Goal: Book appointment/travel/reservation

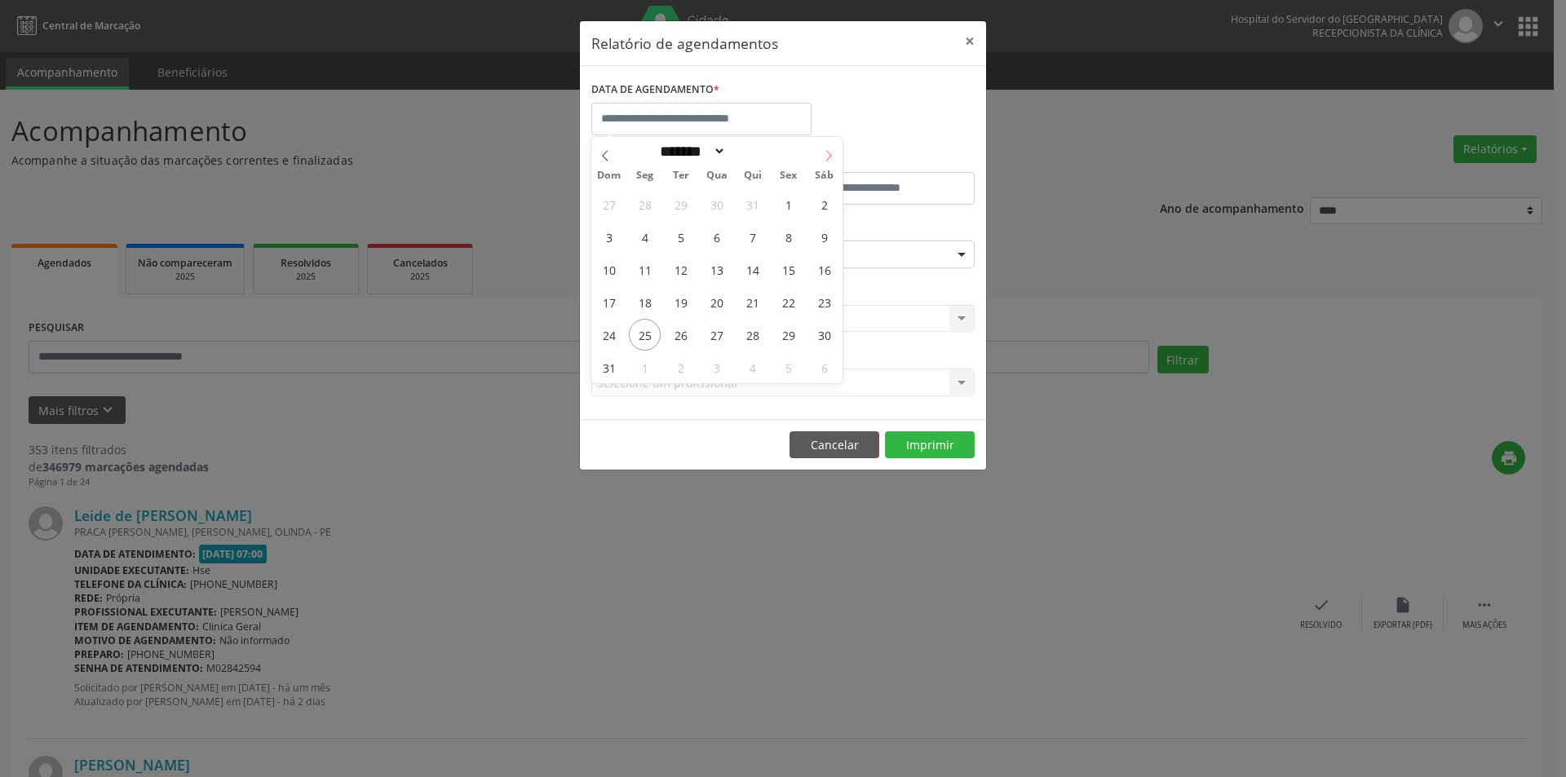
click at [825, 156] on icon at bounding box center [828, 155] width 11 height 11
select select "*"
click at [648, 203] on span "1" at bounding box center [645, 204] width 32 height 32
type input "**********"
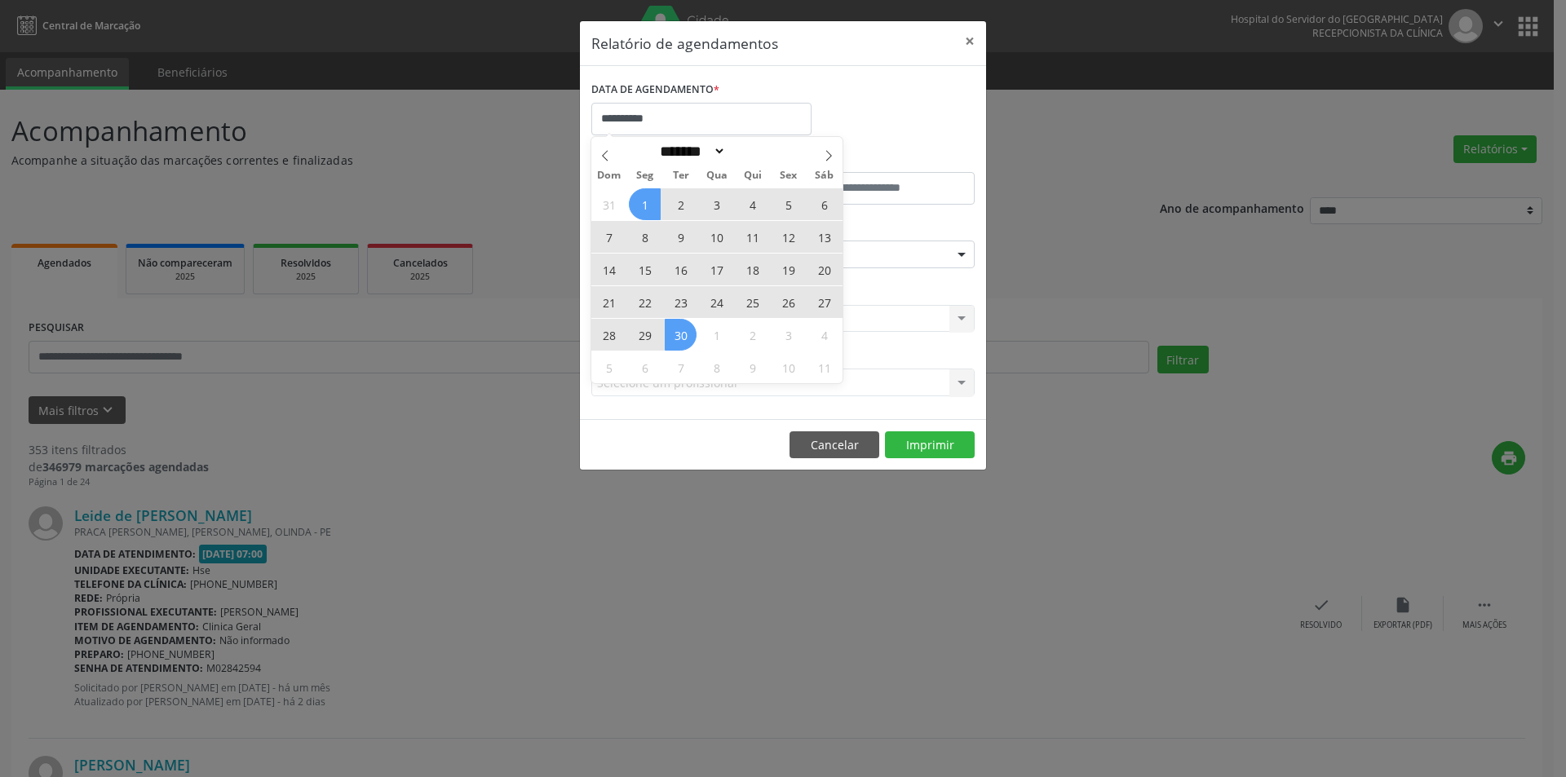
click at [684, 329] on span "30" at bounding box center [681, 335] width 32 height 32
click at [684, 329] on div "Selecione uma clínica Nenhum resultado encontrado para: " " Não há nenhuma opçã…" at bounding box center [782, 319] width 383 height 28
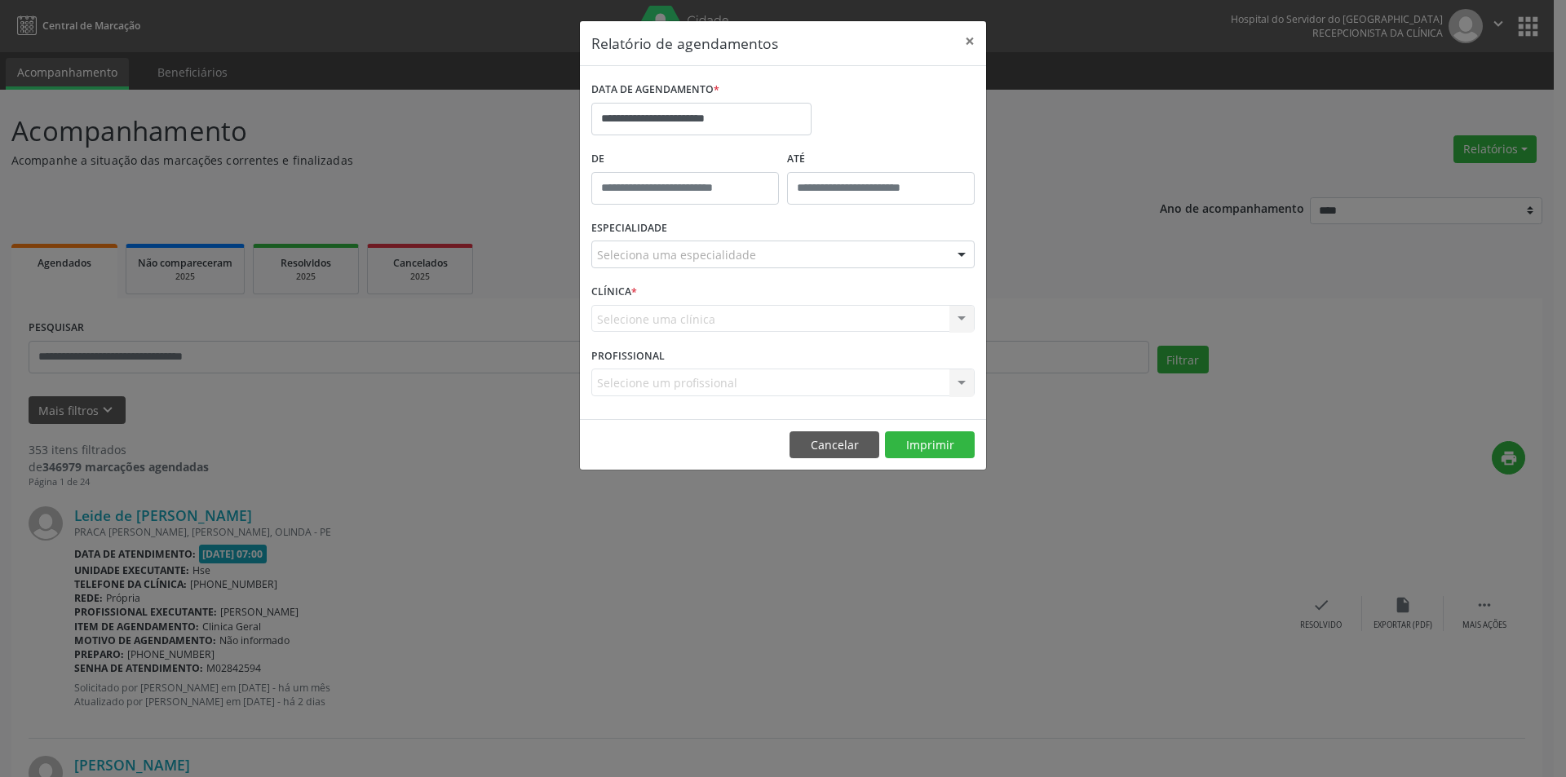
click at [767, 251] on div "Seleciona uma especialidade" at bounding box center [782, 255] width 383 height 28
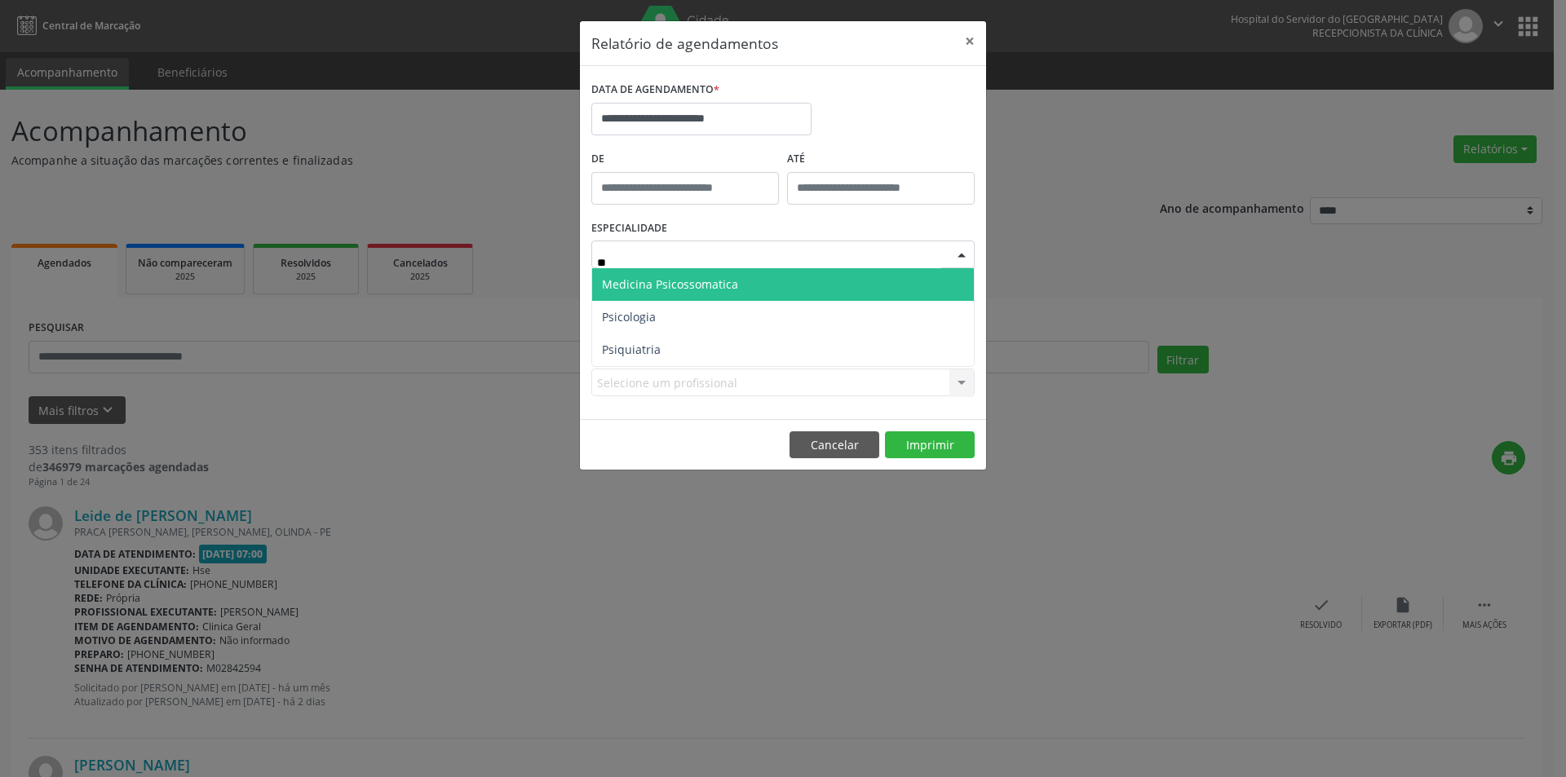
type input "***"
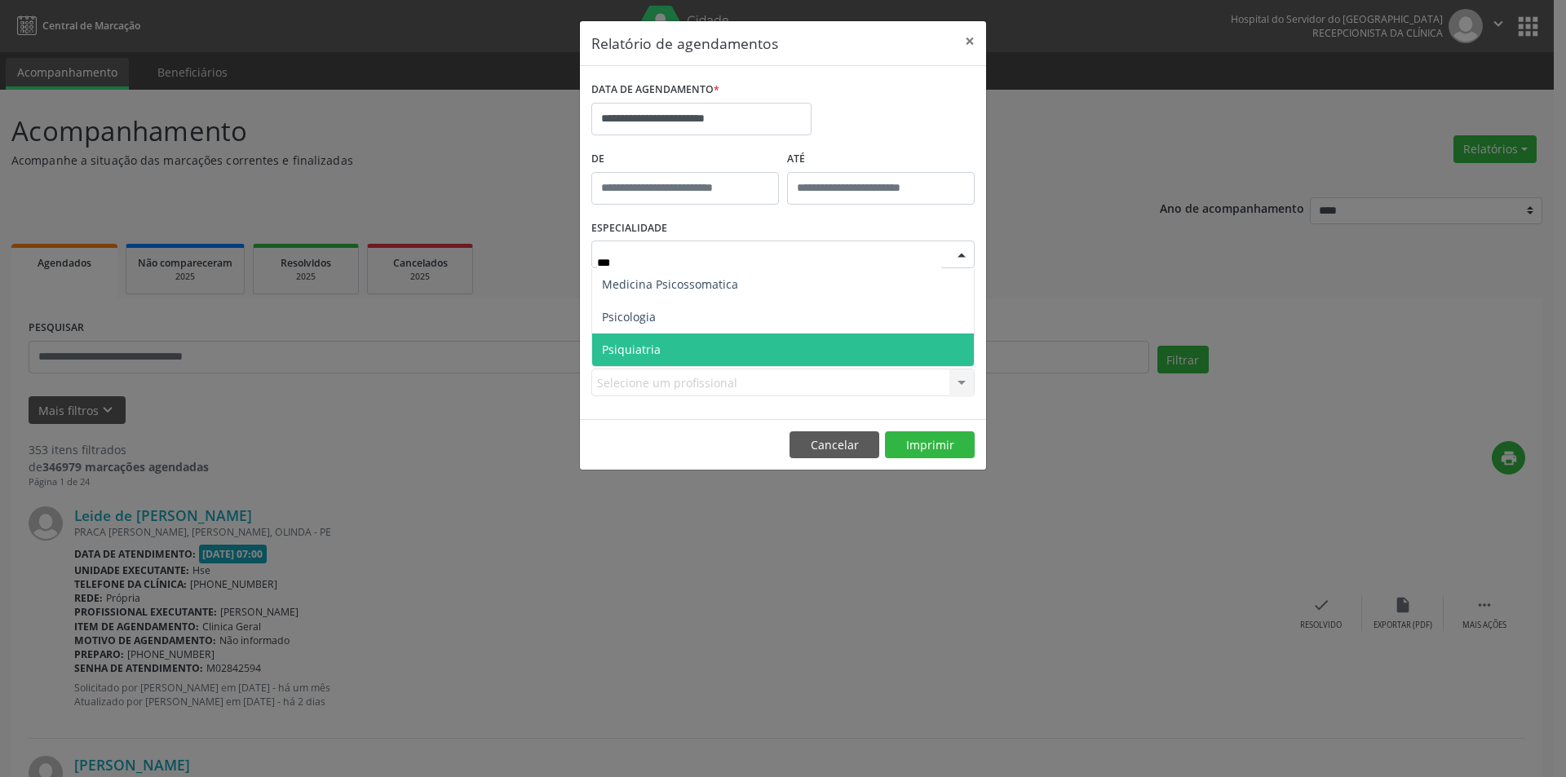
click at [759, 350] on span "Psiquiatria" at bounding box center [783, 350] width 382 height 33
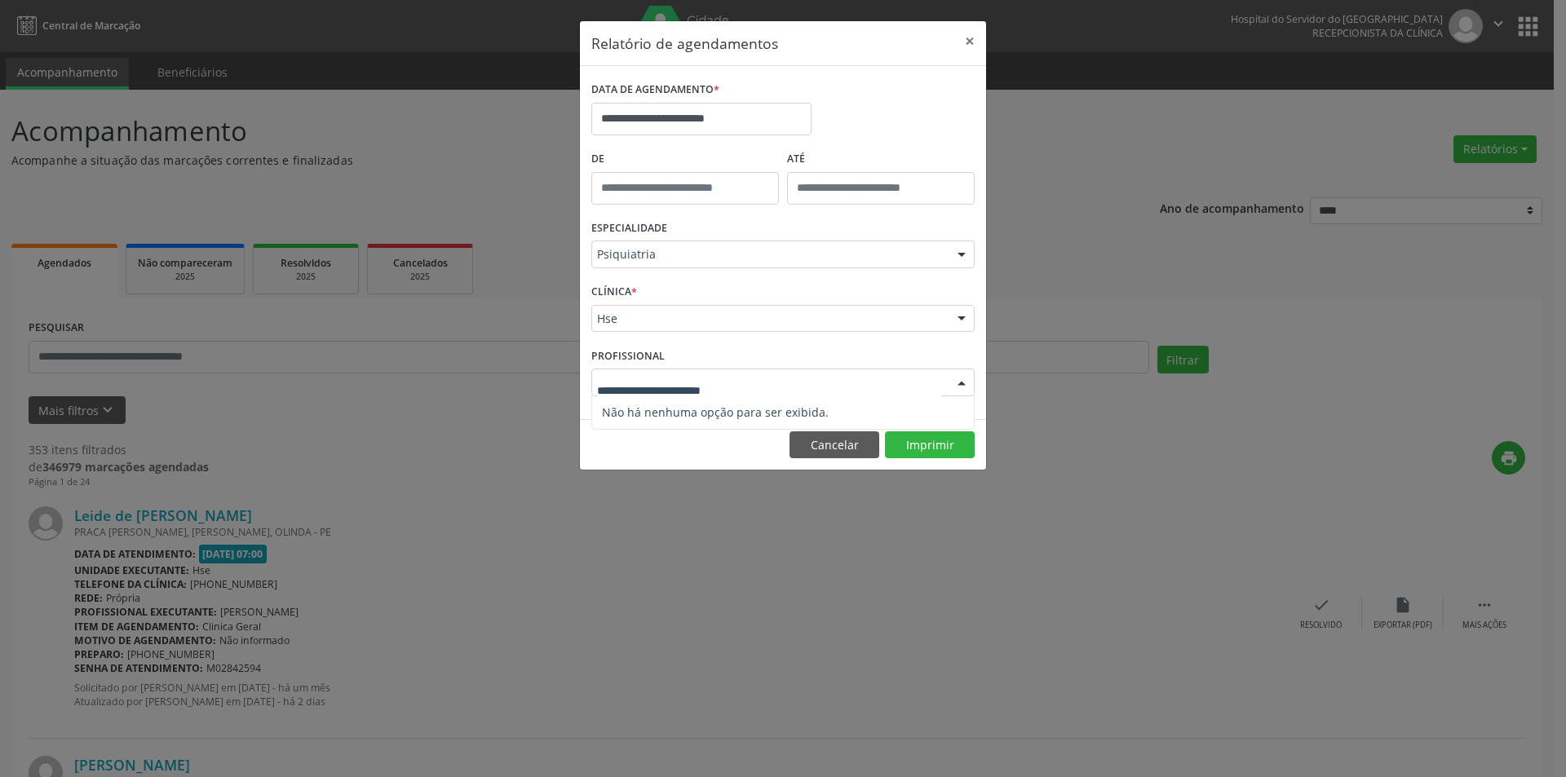
click at [824, 386] on div at bounding box center [782, 383] width 383 height 28
click at [961, 318] on div at bounding box center [961, 320] width 24 height 28
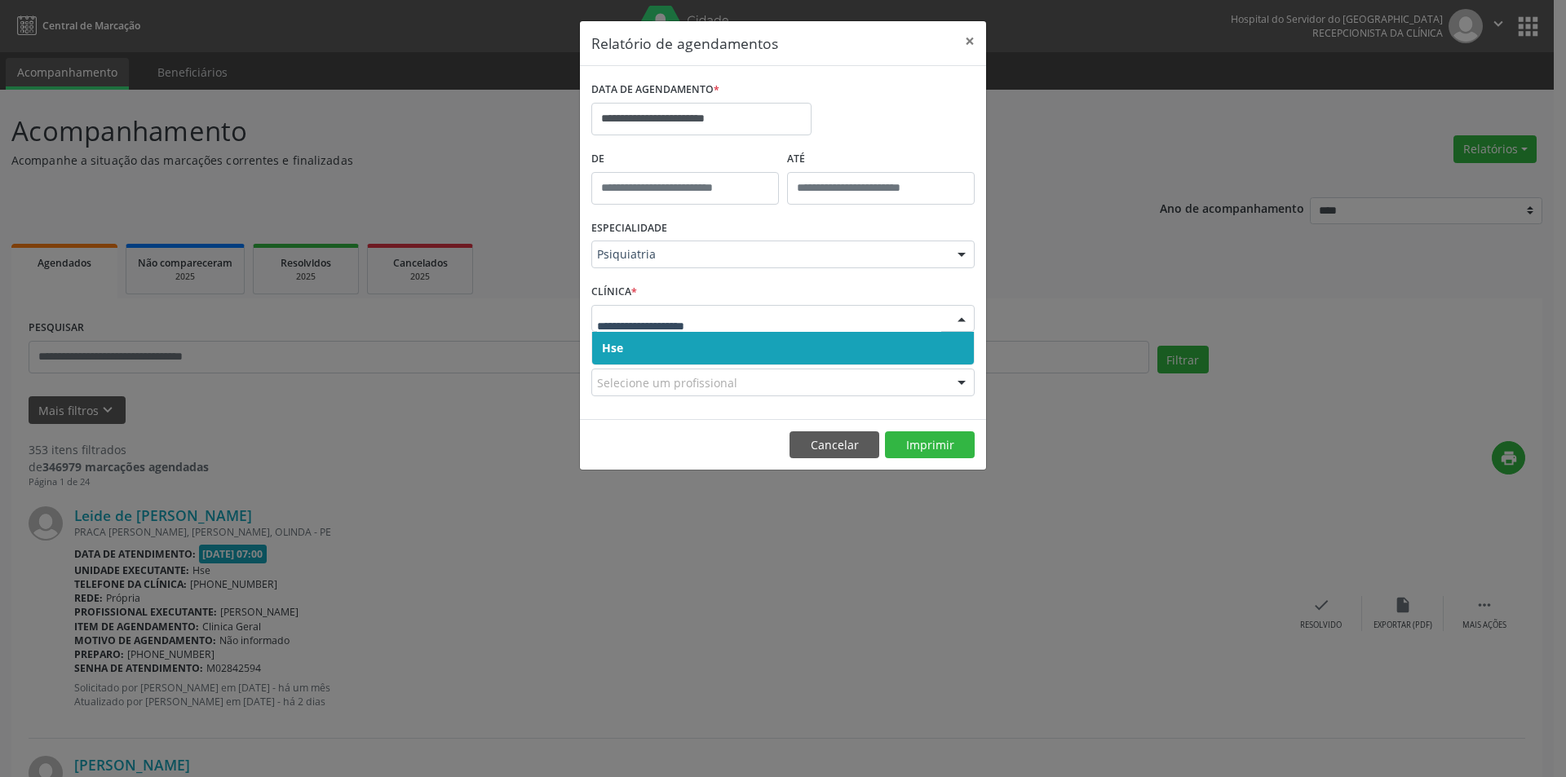
click at [768, 343] on span "Hse" at bounding box center [783, 348] width 382 height 33
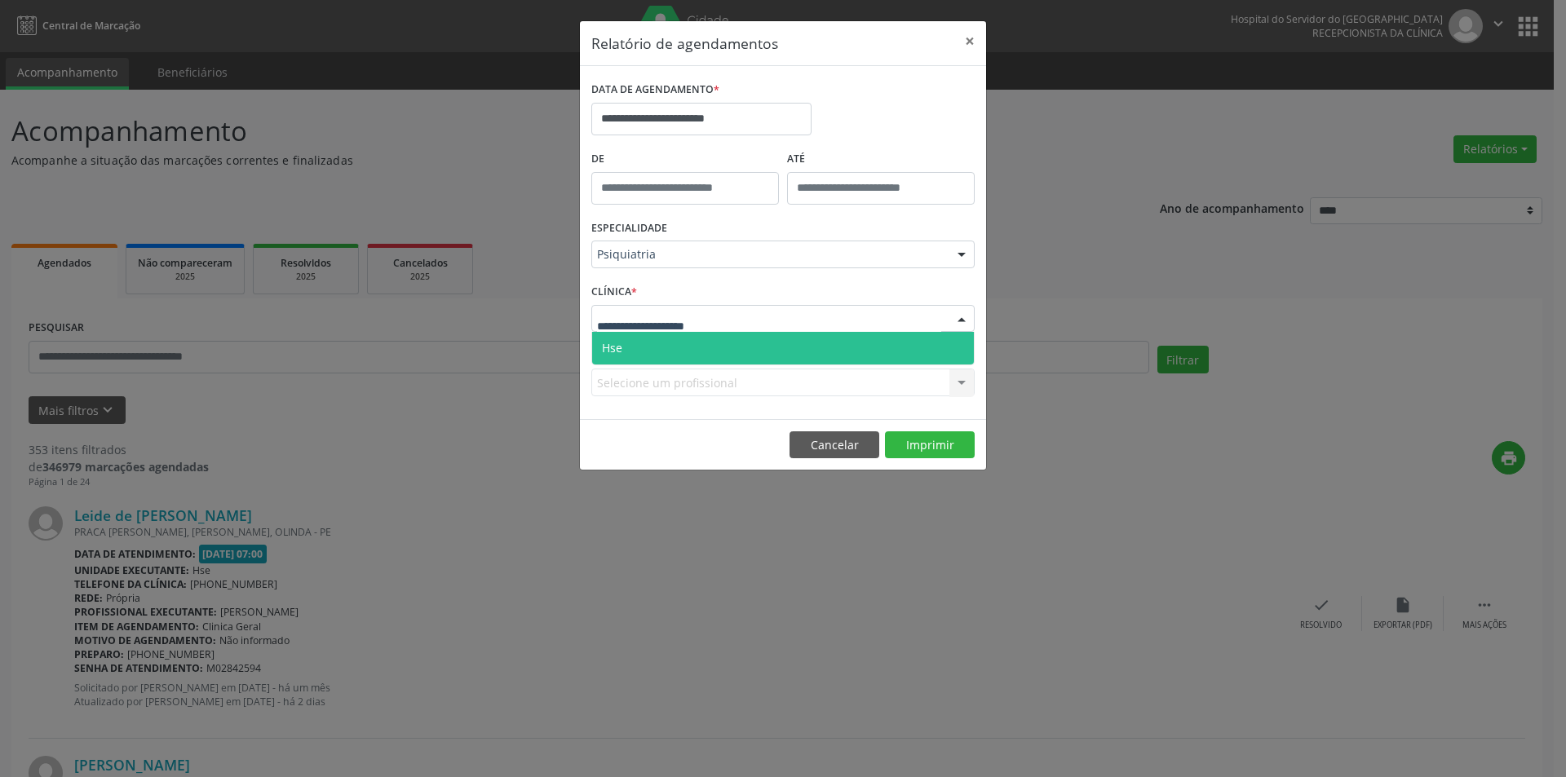
click at [966, 315] on div at bounding box center [961, 320] width 24 height 28
click at [731, 342] on span "Hse" at bounding box center [783, 348] width 382 height 33
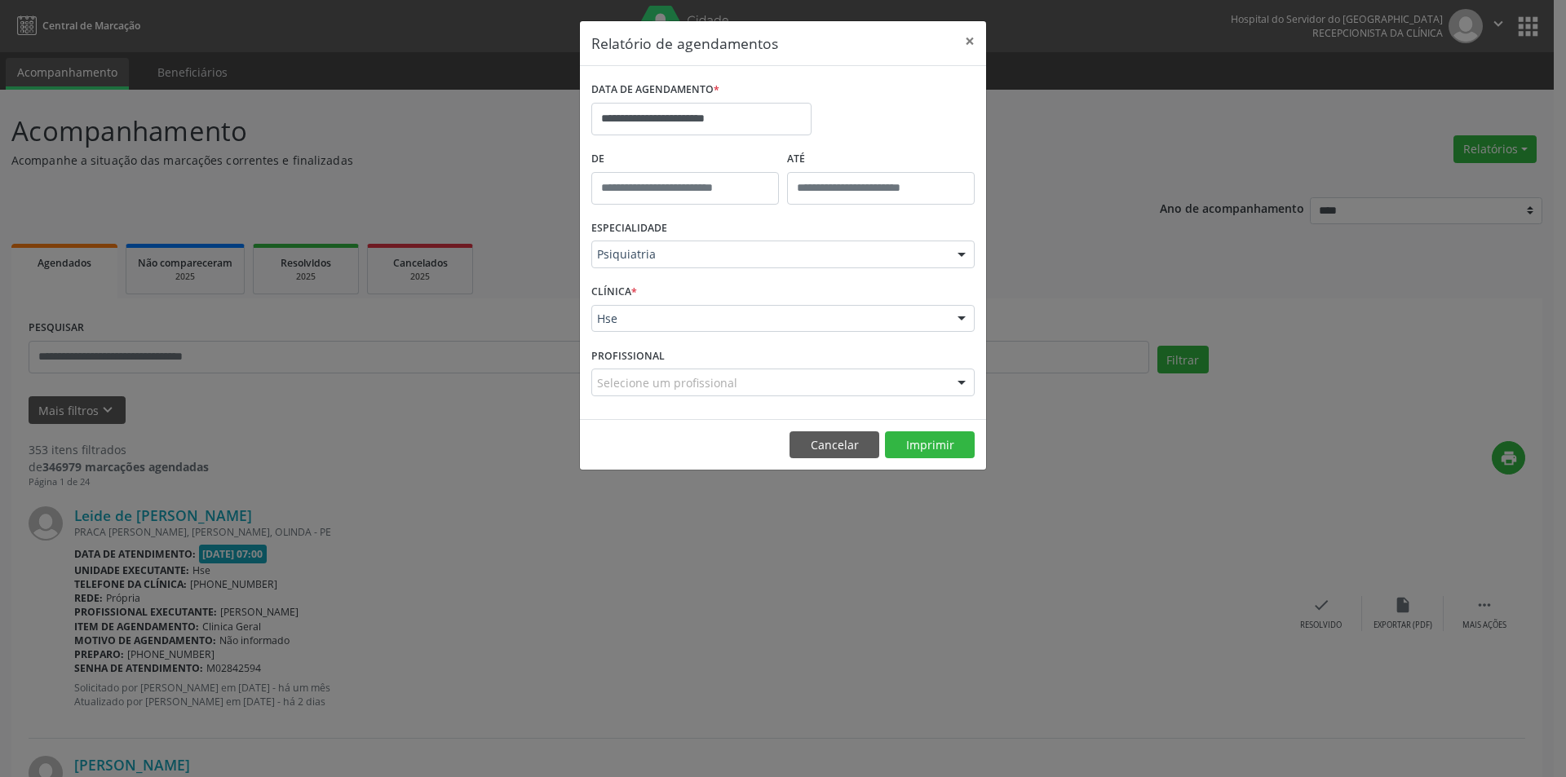
click at [768, 378] on div "Selecione um profissional" at bounding box center [782, 383] width 383 height 28
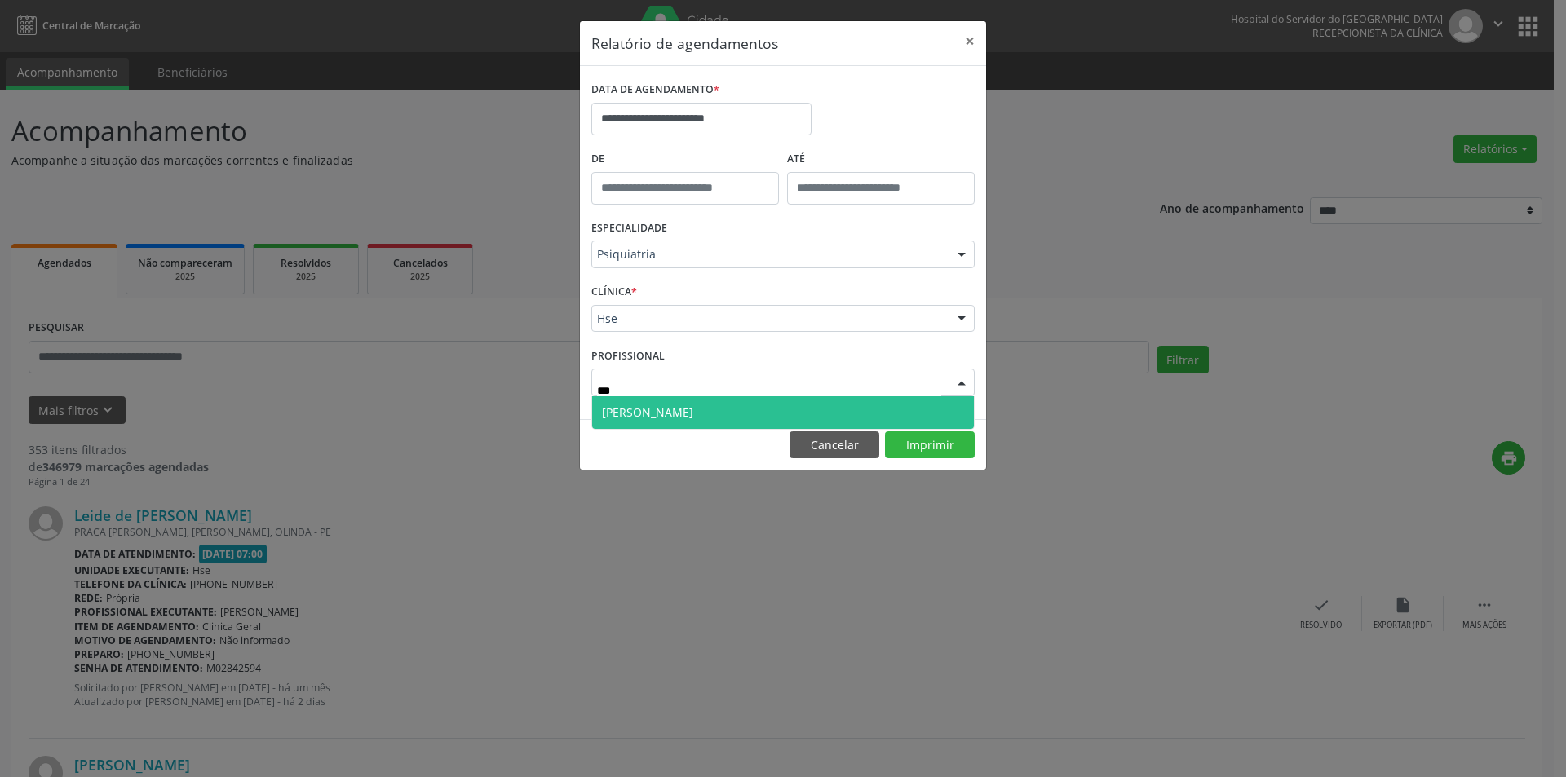
click at [751, 409] on span "[PERSON_NAME]" at bounding box center [783, 412] width 382 height 33
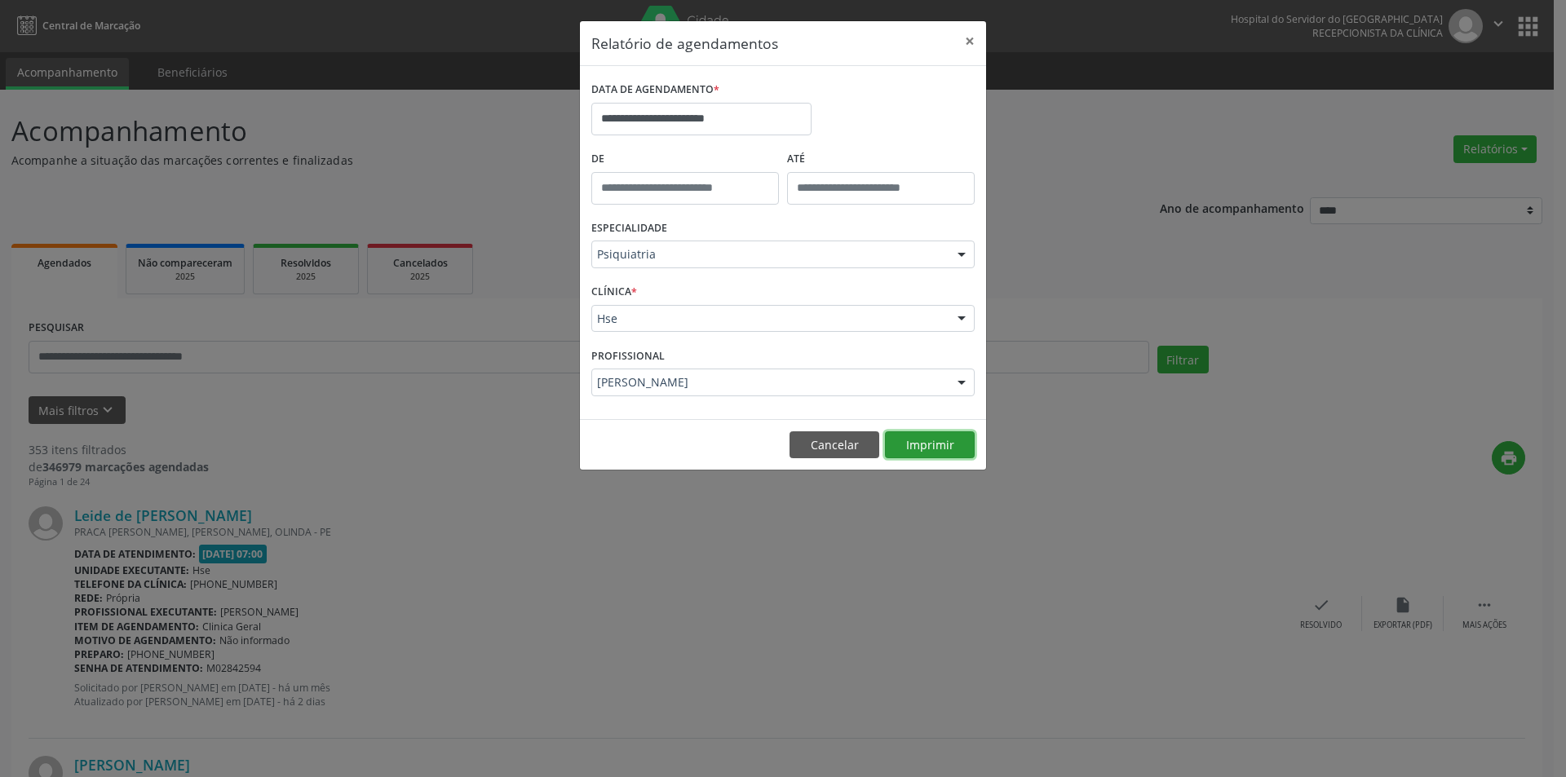
click at [903, 442] on button "Imprimir" at bounding box center [930, 446] width 90 height 28
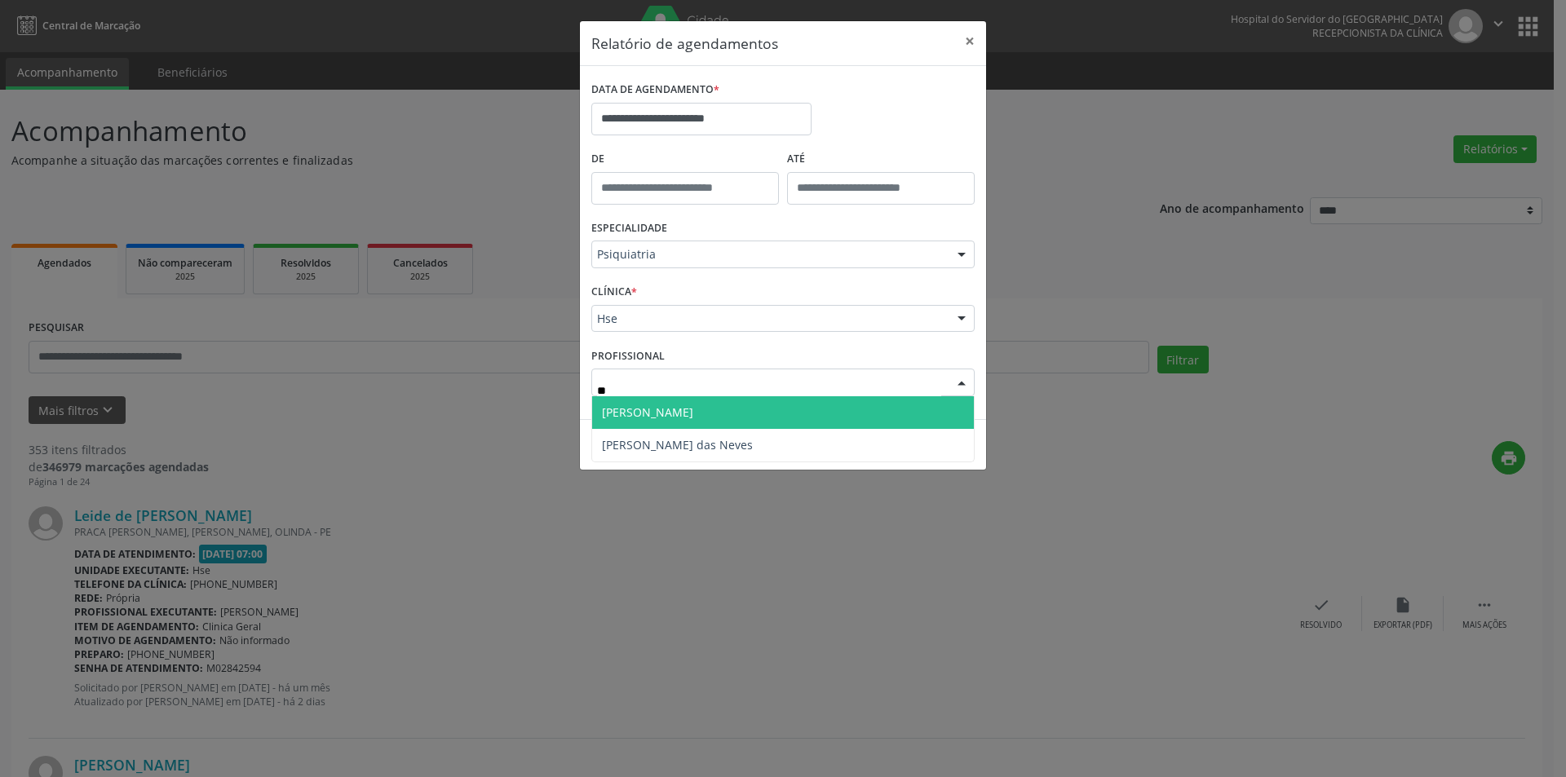
type input "***"
click at [727, 408] on span "[PERSON_NAME]" at bounding box center [783, 412] width 382 height 33
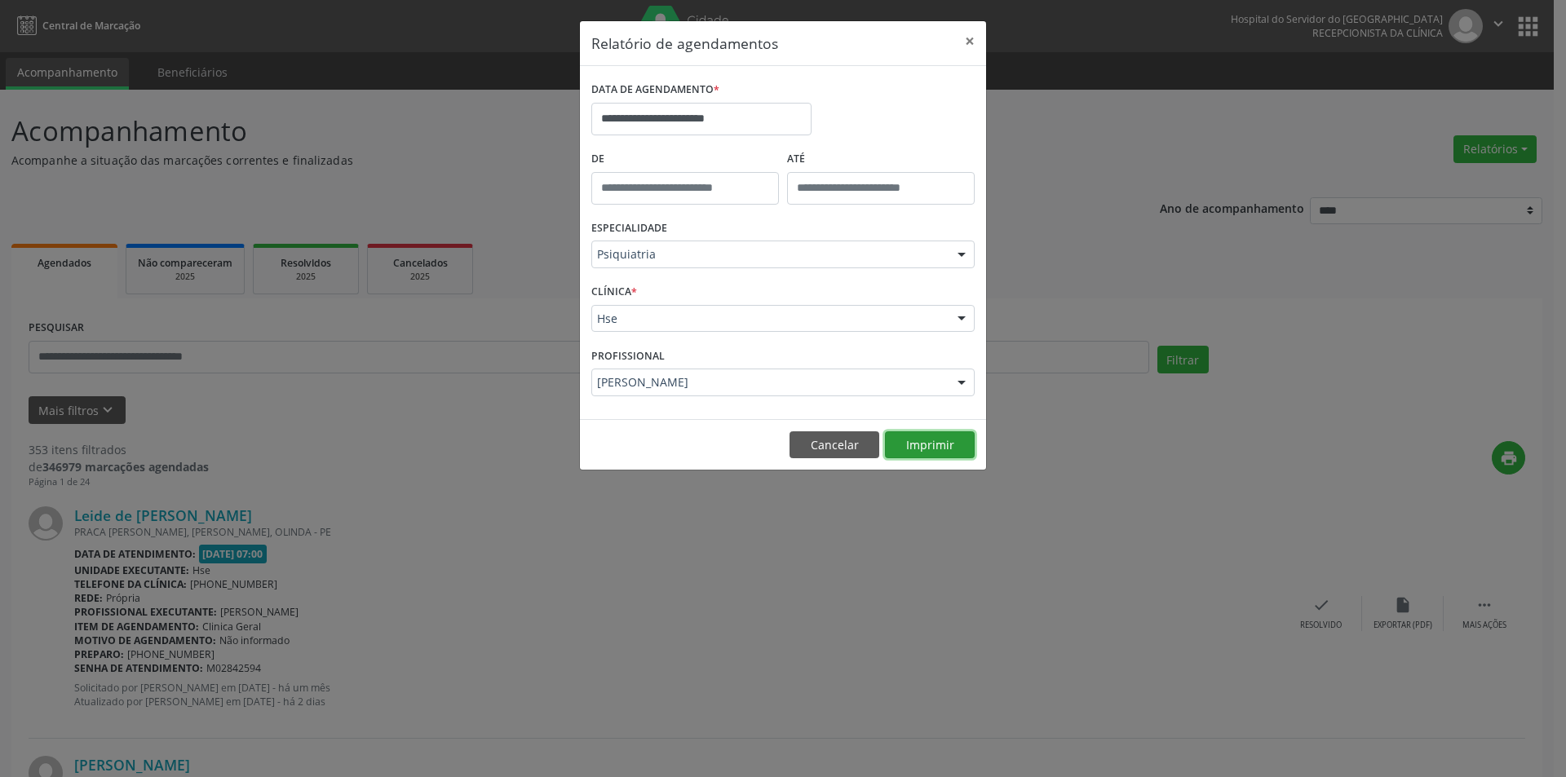
click at [912, 444] on button "Imprimir" at bounding box center [930, 446] width 90 height 28
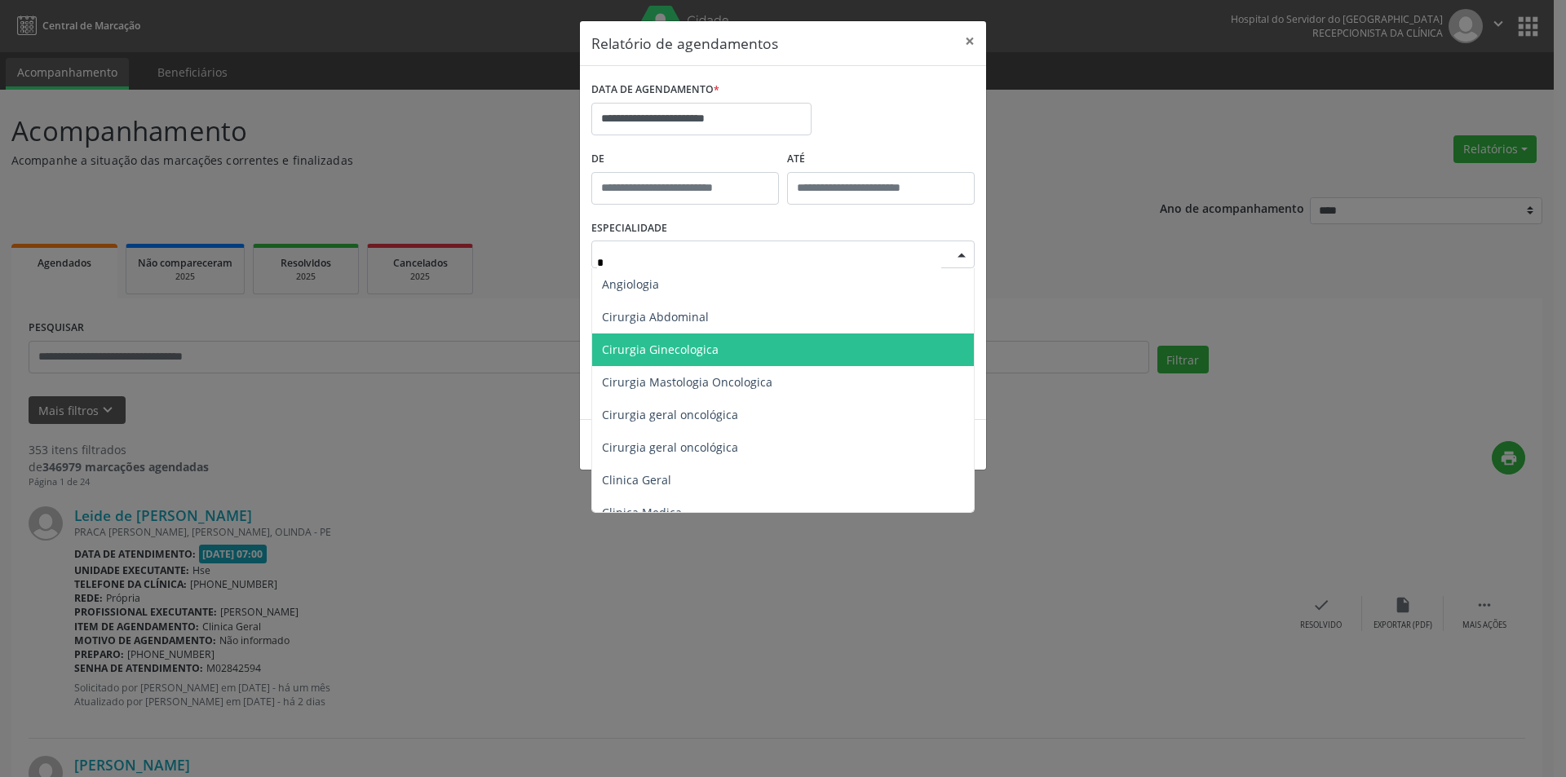
type input "**"
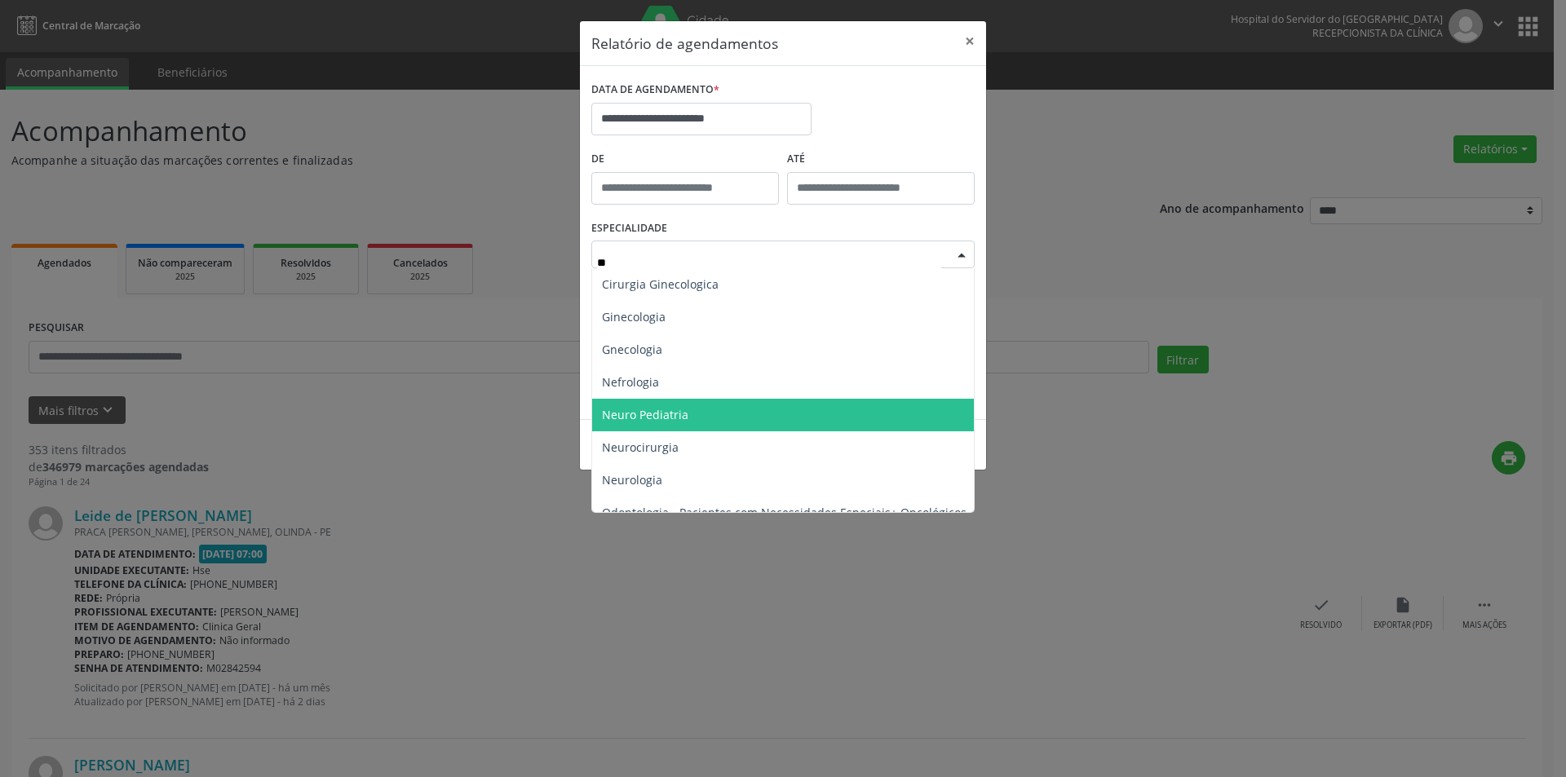
click at [700, 416] on span "Neuro Pediatria" at bounding box center [784, 415] width 384 height 33
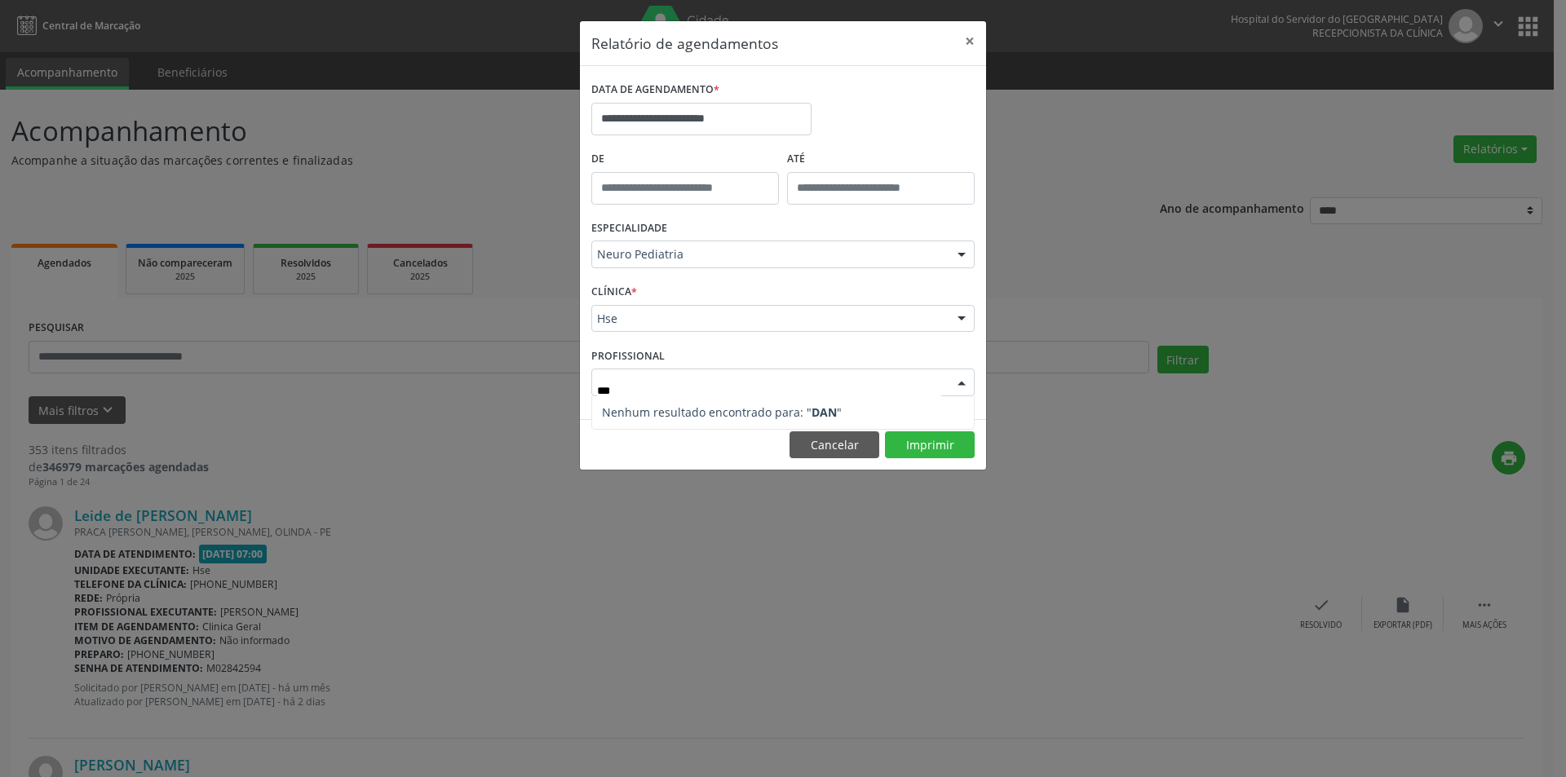
type input "****"
click at [959, 316] on div at bounding box center [961, 320] width 24 height 28
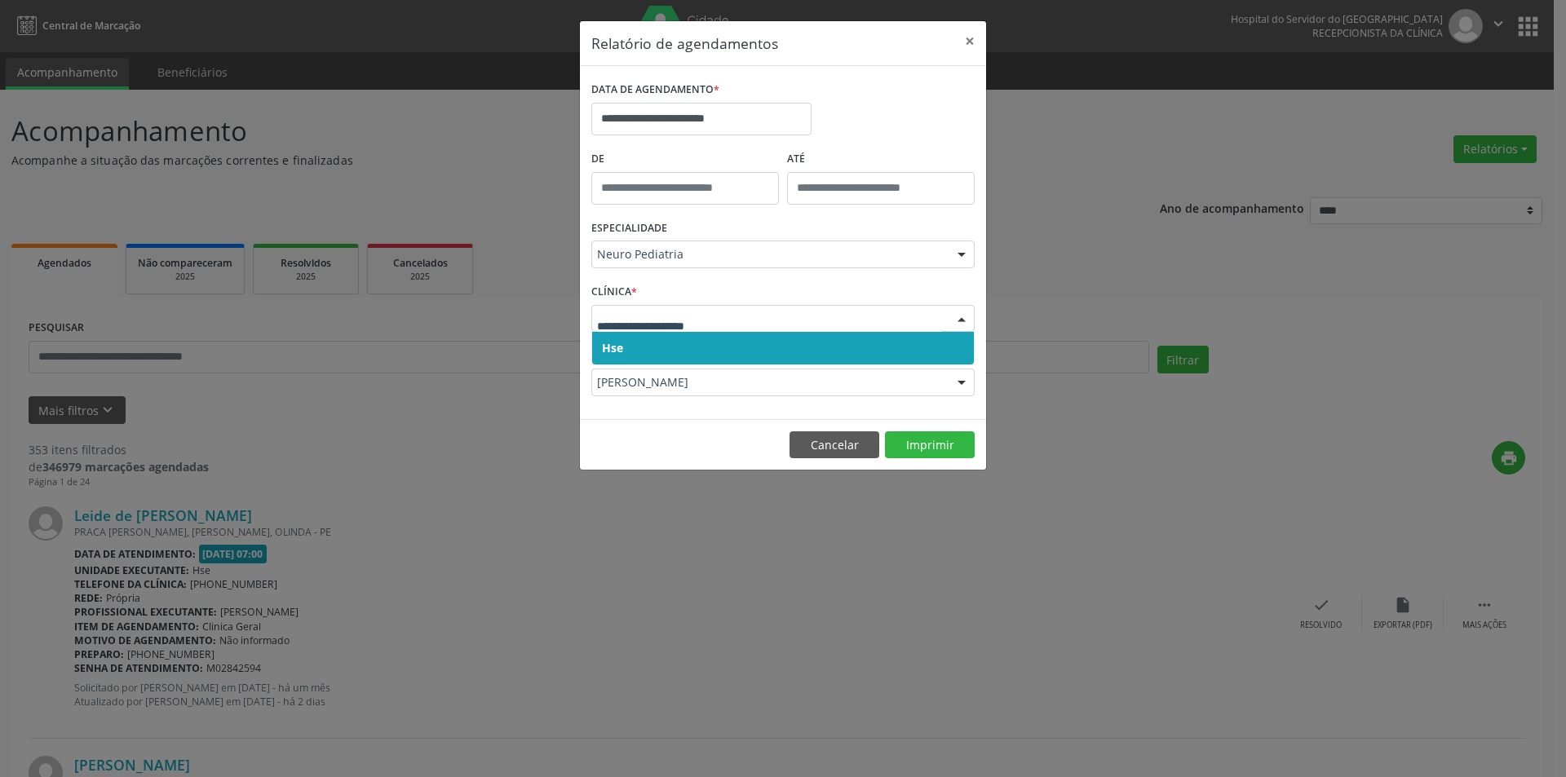
click at [662, 352] on span "Hse" at bounding box center [783, 348] width 382 height 33
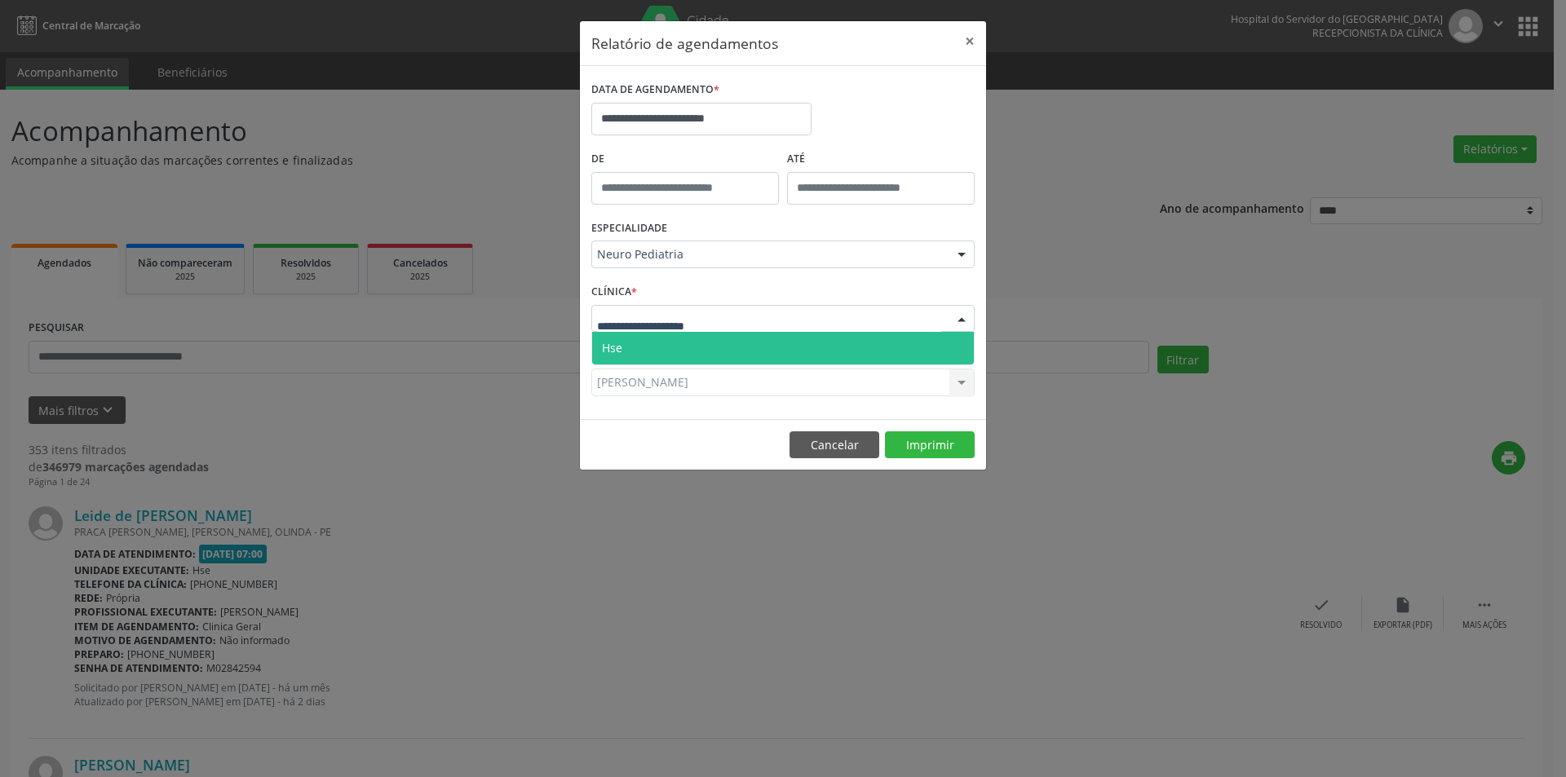
click at [964, 319] on div at bounding box center [961, 320] width 24 height 28
click at [795, 345] on span "Hse" at bounding box center [783, 348] width 382 height 33
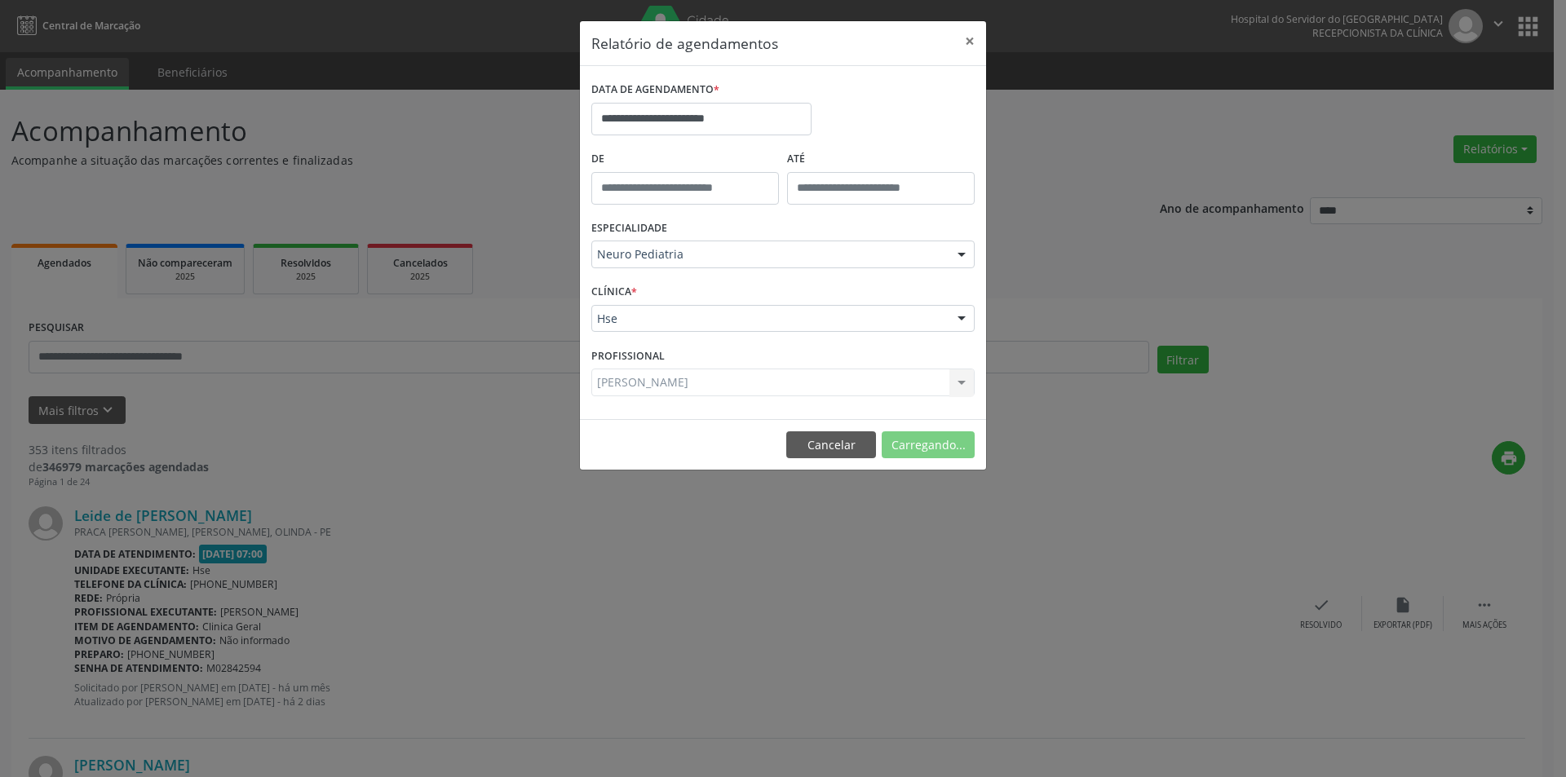
click at [728, 386] on div "[PERSON_NAME] Todos os profissionais [PERSON_NAME] [PERSON_NAME] das Neves [PER…" at bounding box center [782, 383] width 383 height 28
click at [962, 385] on div "[PERSON_NAME] Todos os profissionais [PERSON_NAME] [PERSON_NAME] das Neves [PER…" at bounding box center [782, 383] width 383 height 28
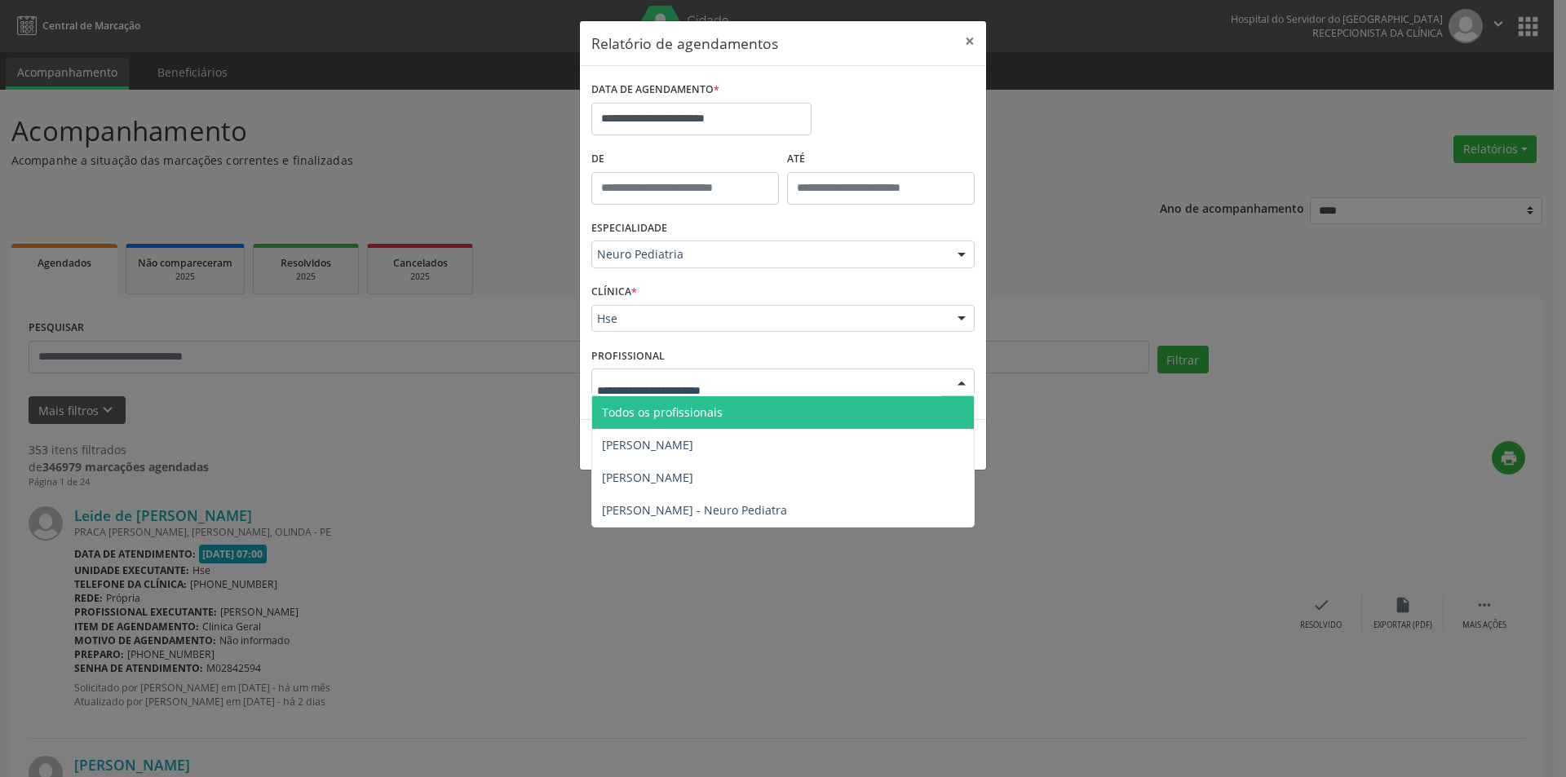
click at [843, 380] on div at bounding box center [782, 383] width 383 height 28
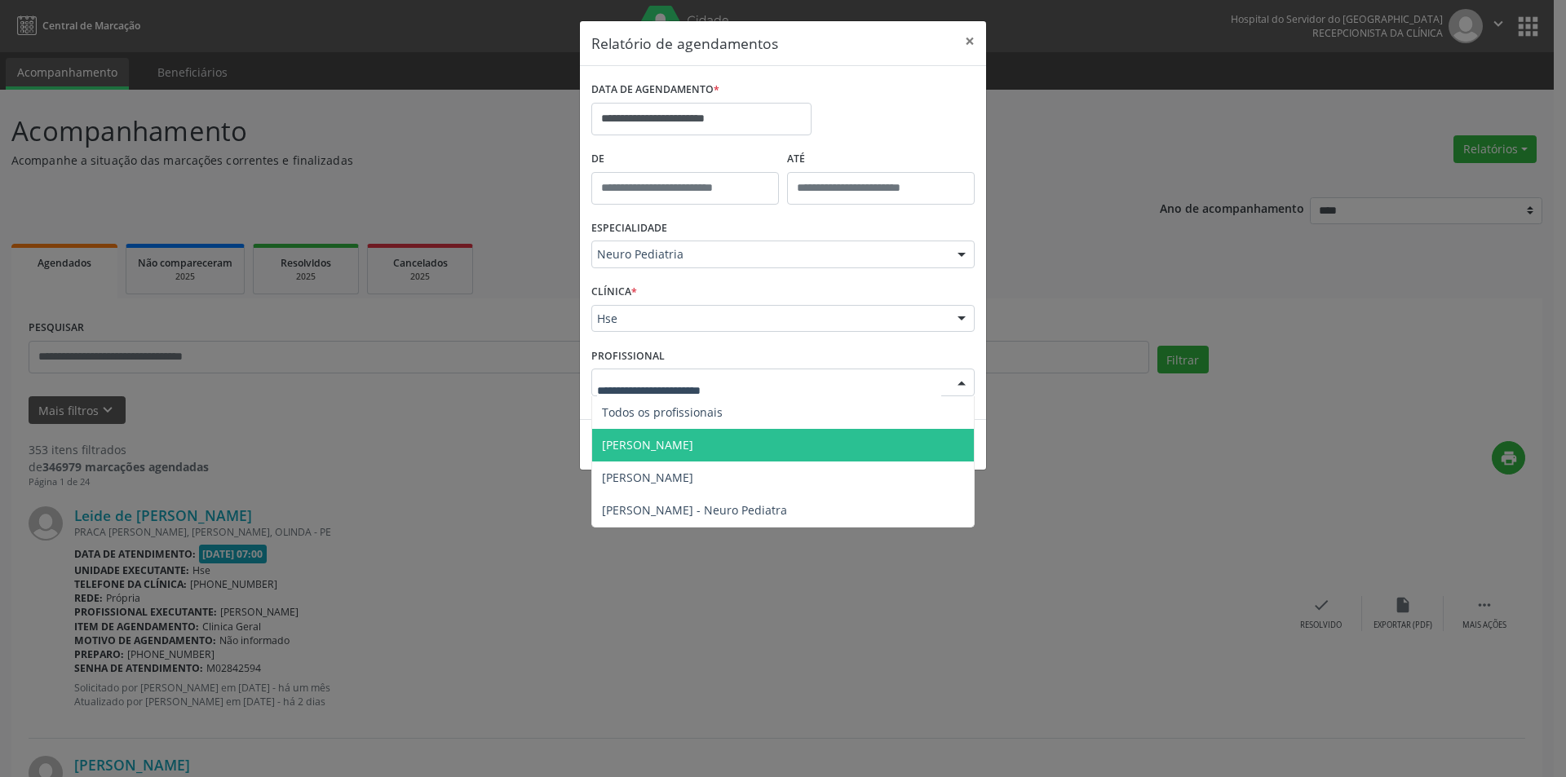
click at [693, 445] on span "[PERSON_NAME]" at bounding box center [647, 444] width 91 height 15
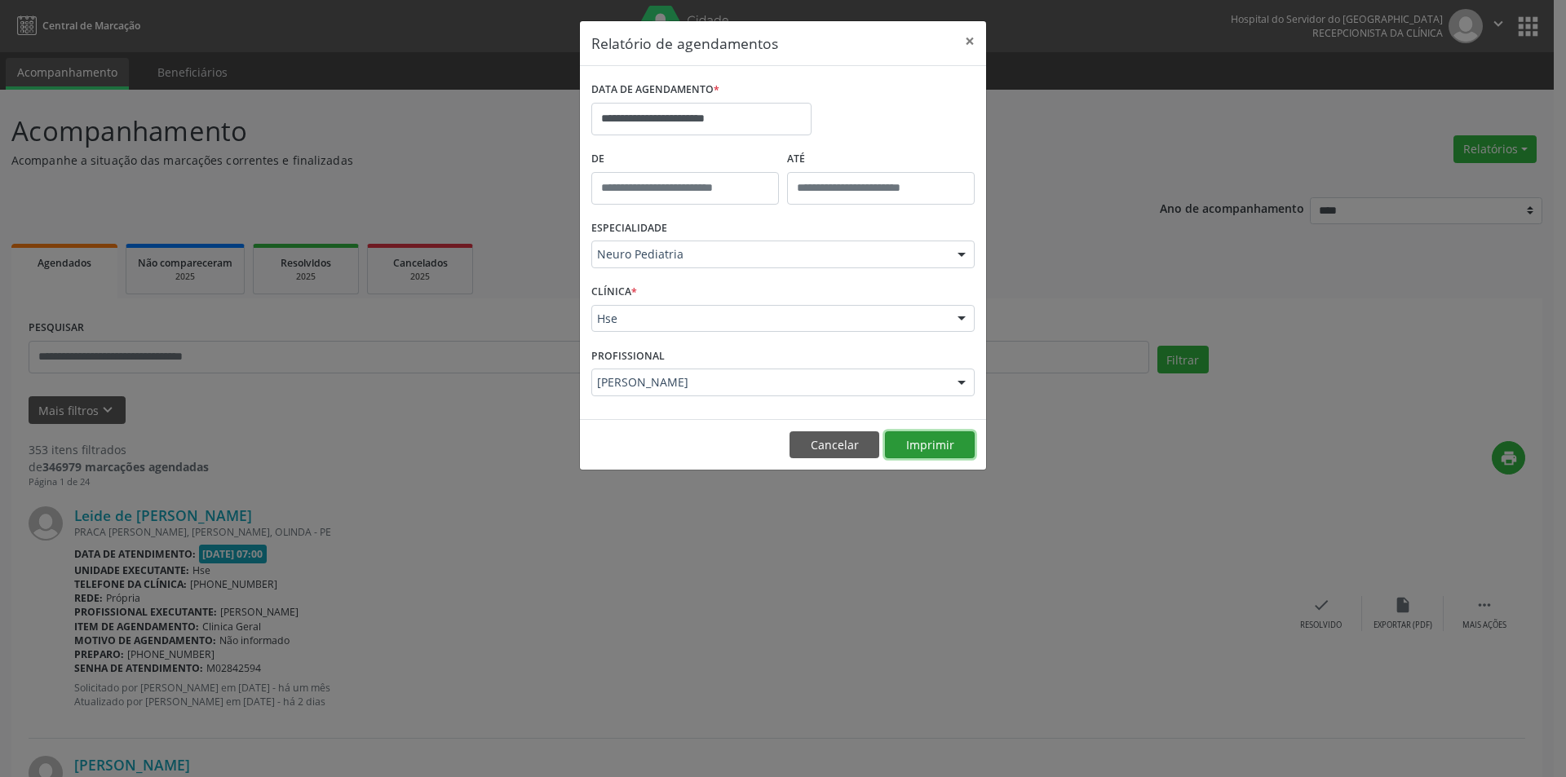
click at [923, 444] on button "Imprimir" at bounding box center [930, 446] width 90 height 28
click at [964, 381] on div at bounding box center [961, 384] width 24 height 28
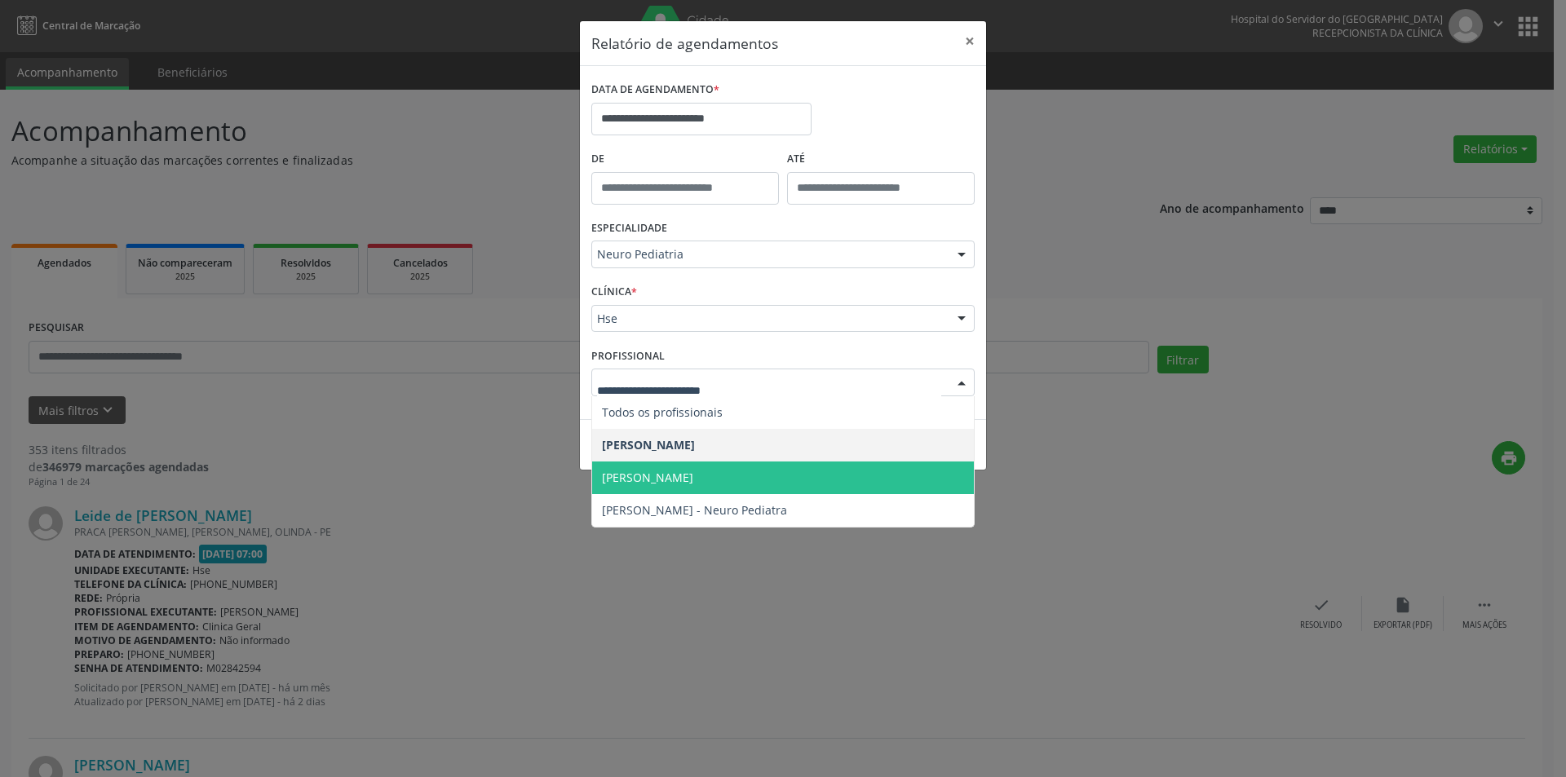
click at [756, 480] on span "[PERSON_NAME]" at bounding box center [783, 478] width 382 height 33
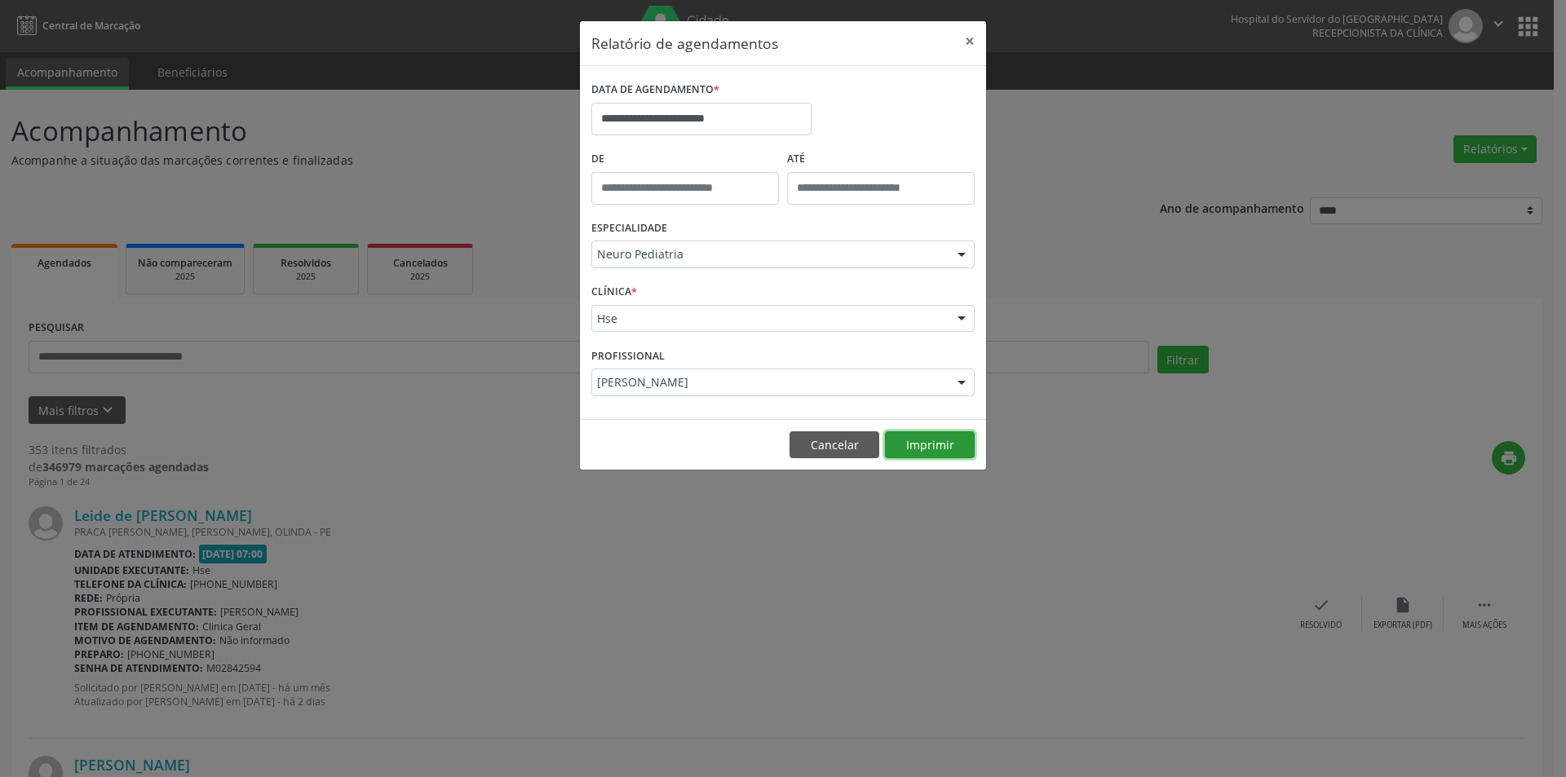
click at [948, 449] on button "Imprimir" at bounding box center [930, 446] width 90 height 28
click at [958, 385] on div at bounding box center [961, 384] width 24 height 28
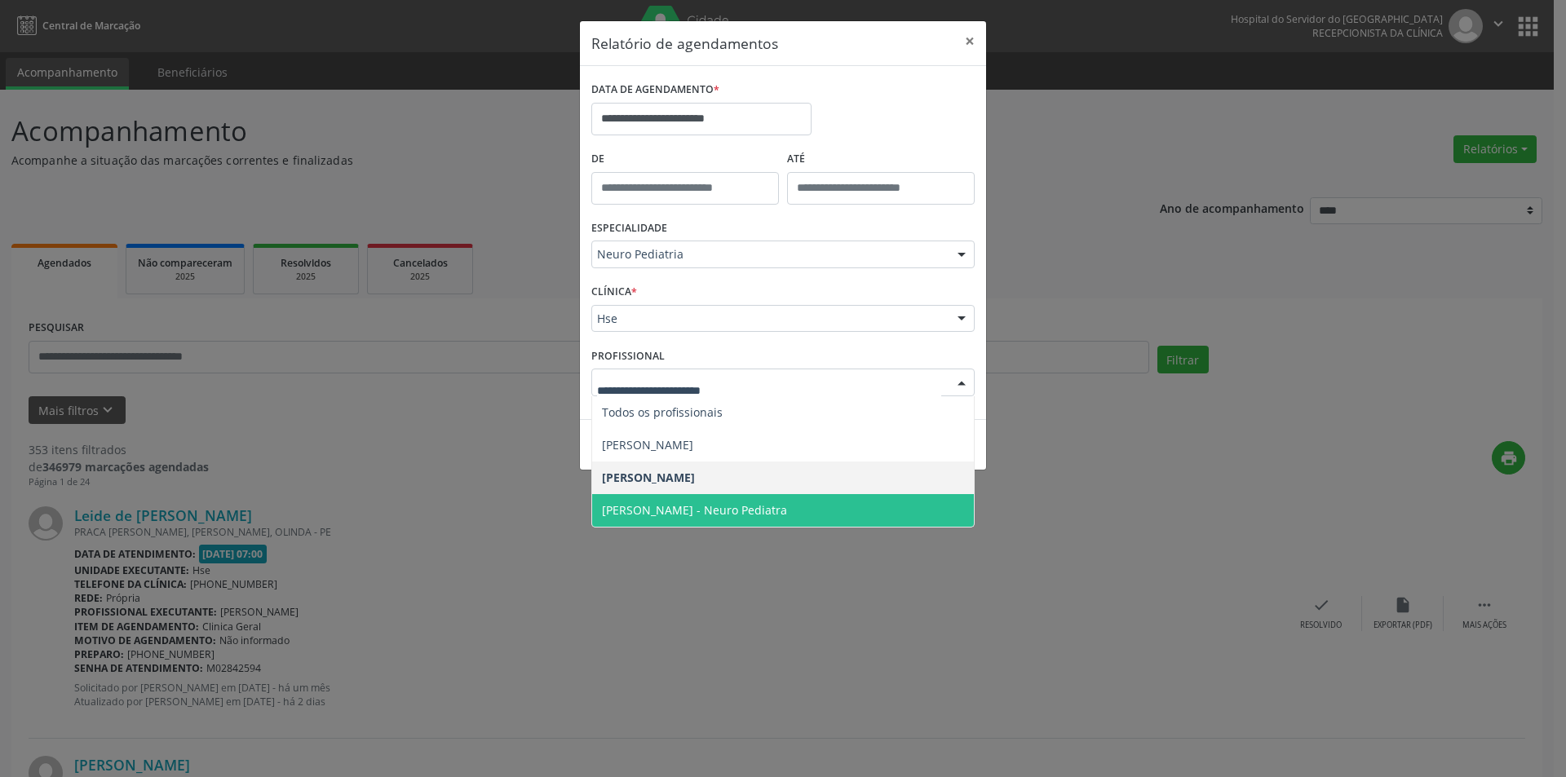
click at [716, 509] on span "[PERSON_NAME] - Neuro Pediatra" at bounding box center [694, 509] width 185 height 15
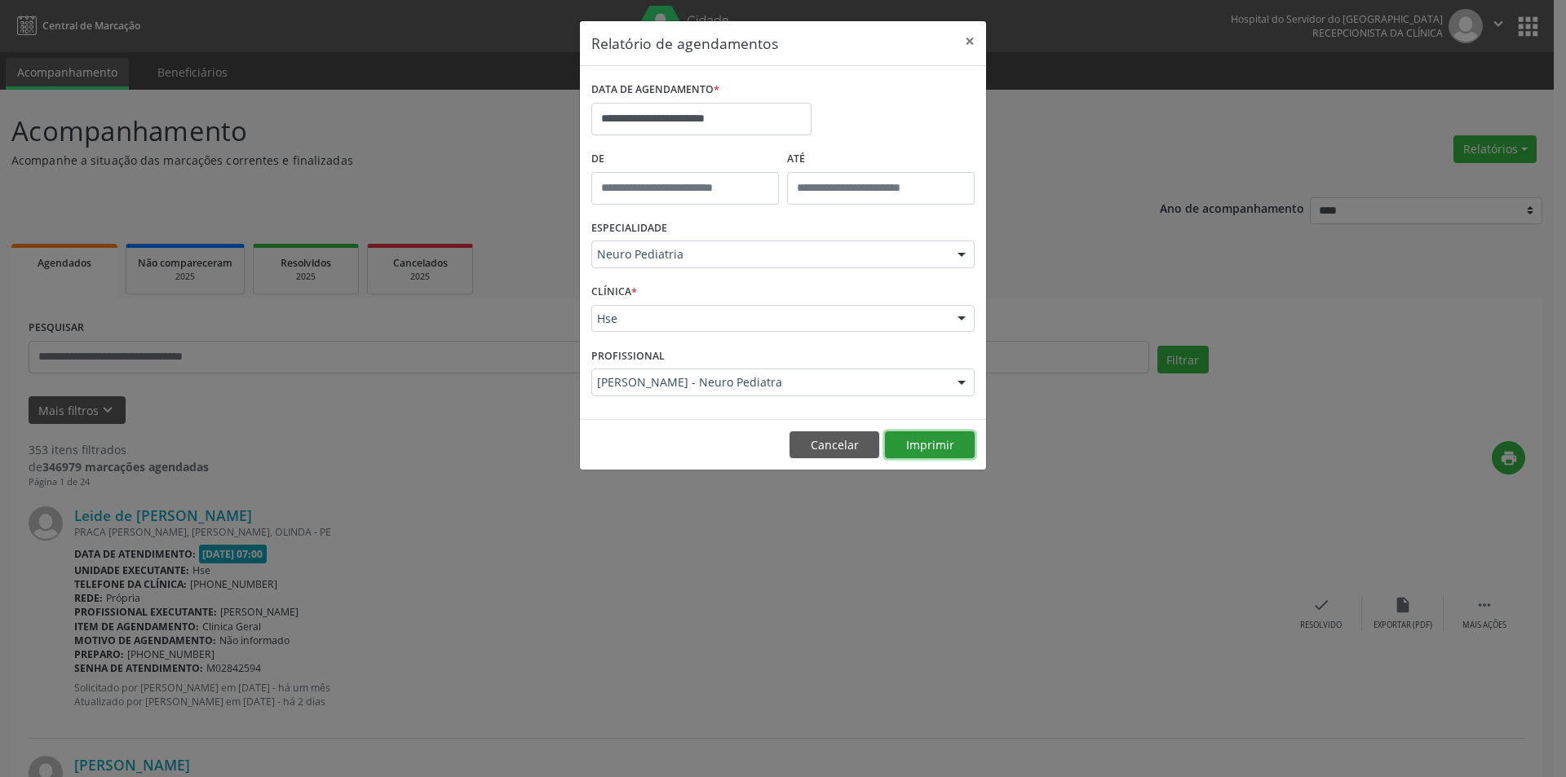
click at [930, 440] on button "Imprimir" at bounding box center [930, 446] width 90 height 28
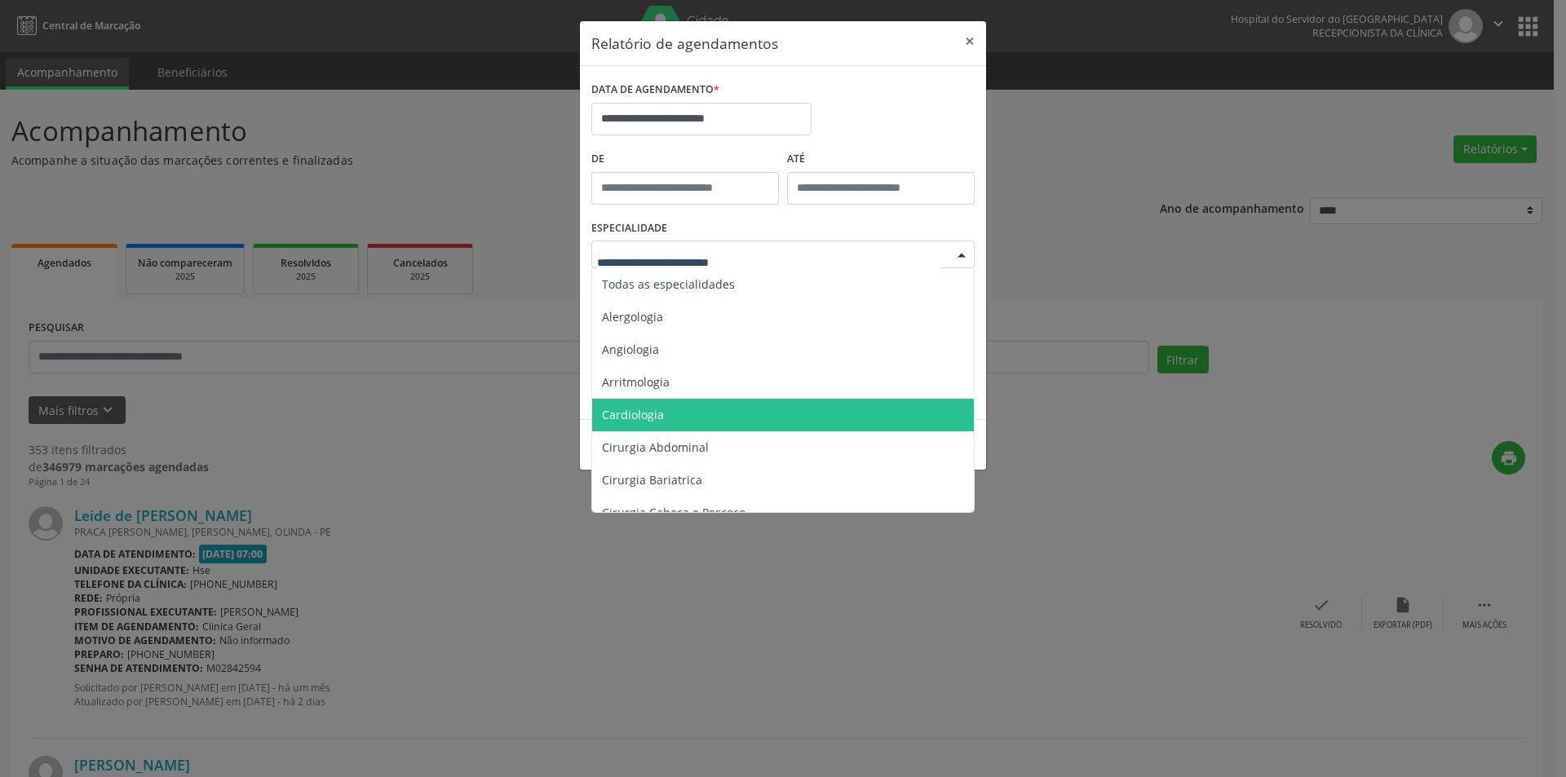
type input "*"
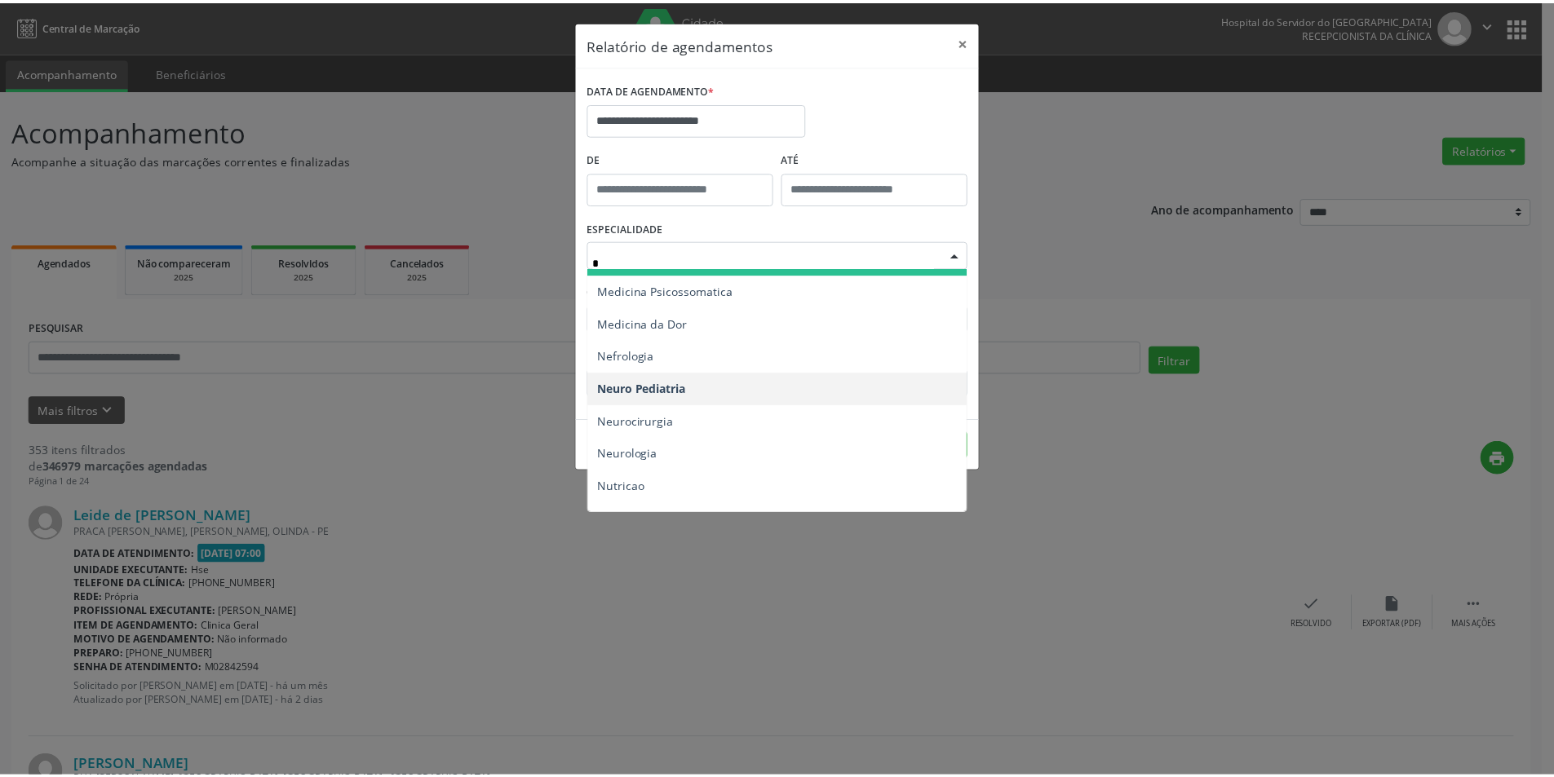
scroll to position [734, 0]
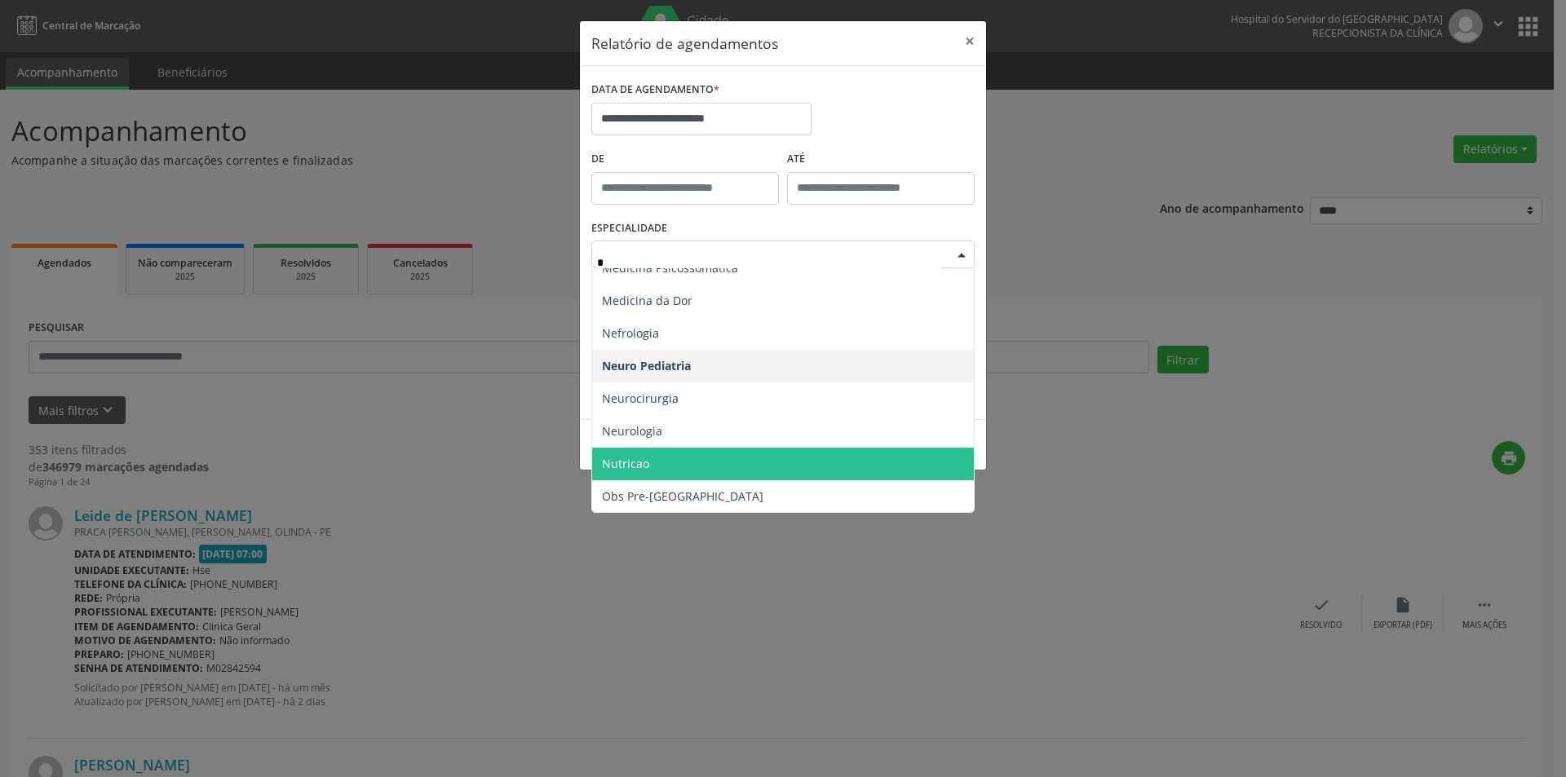
click at [661, 461] on span "Nutricao" at bounding box center [784, 464] width 384 height 33
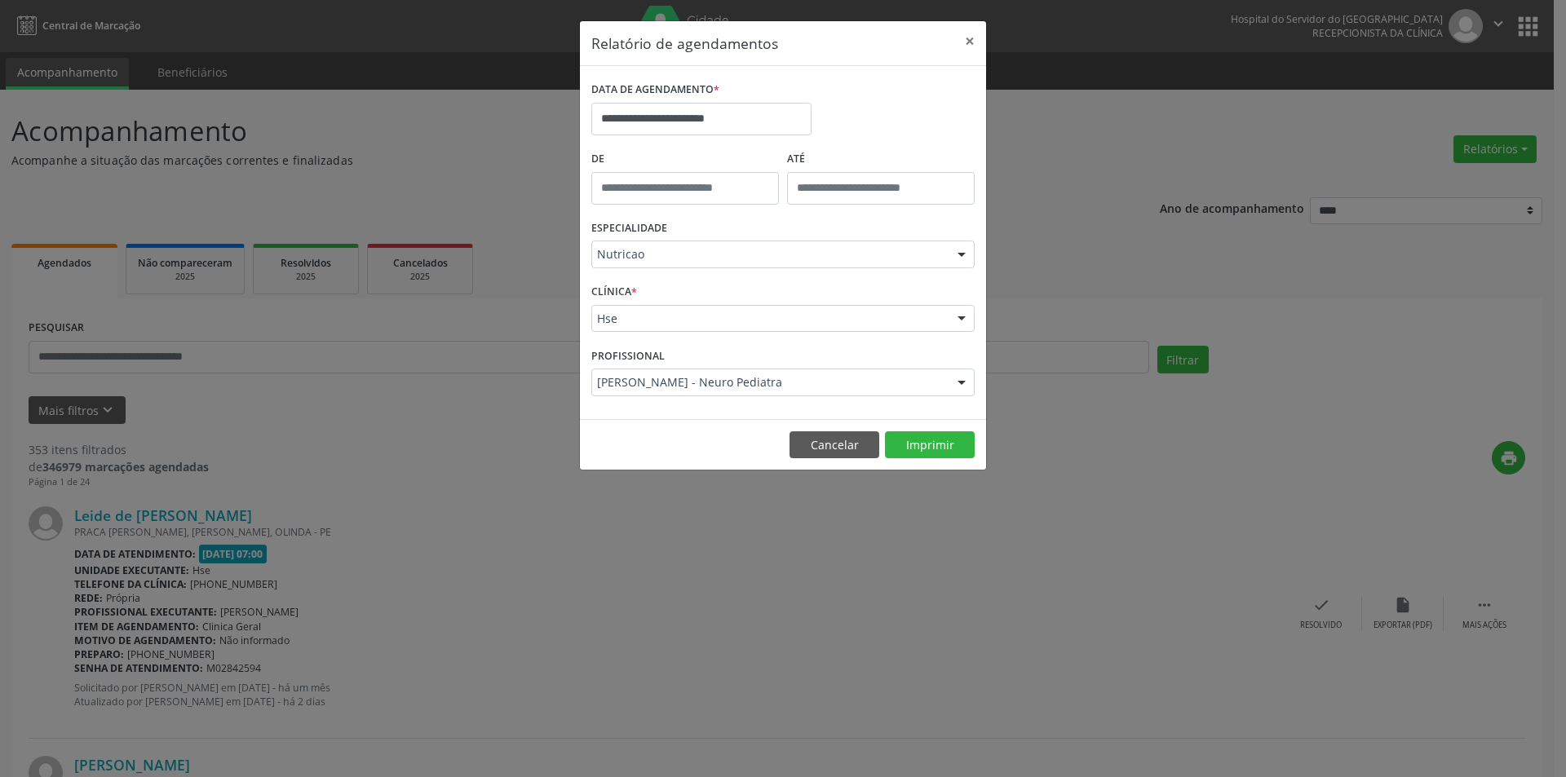
click at [963, 319] on div at bounding box center [961, 320] width 24 height 28
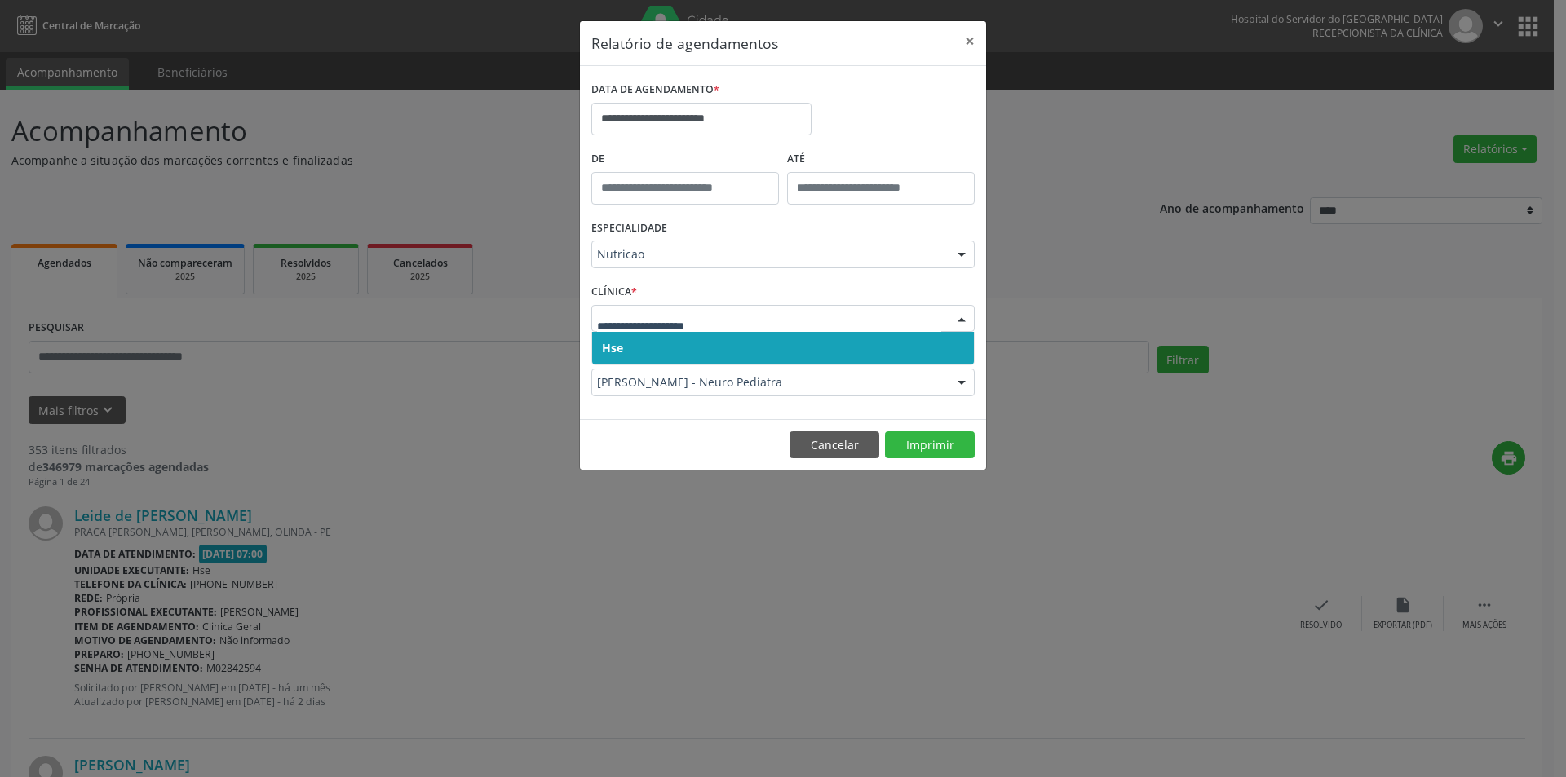
click at [726, 346] on span "Hse" at bounding box center [783, 348] width 382 height 33
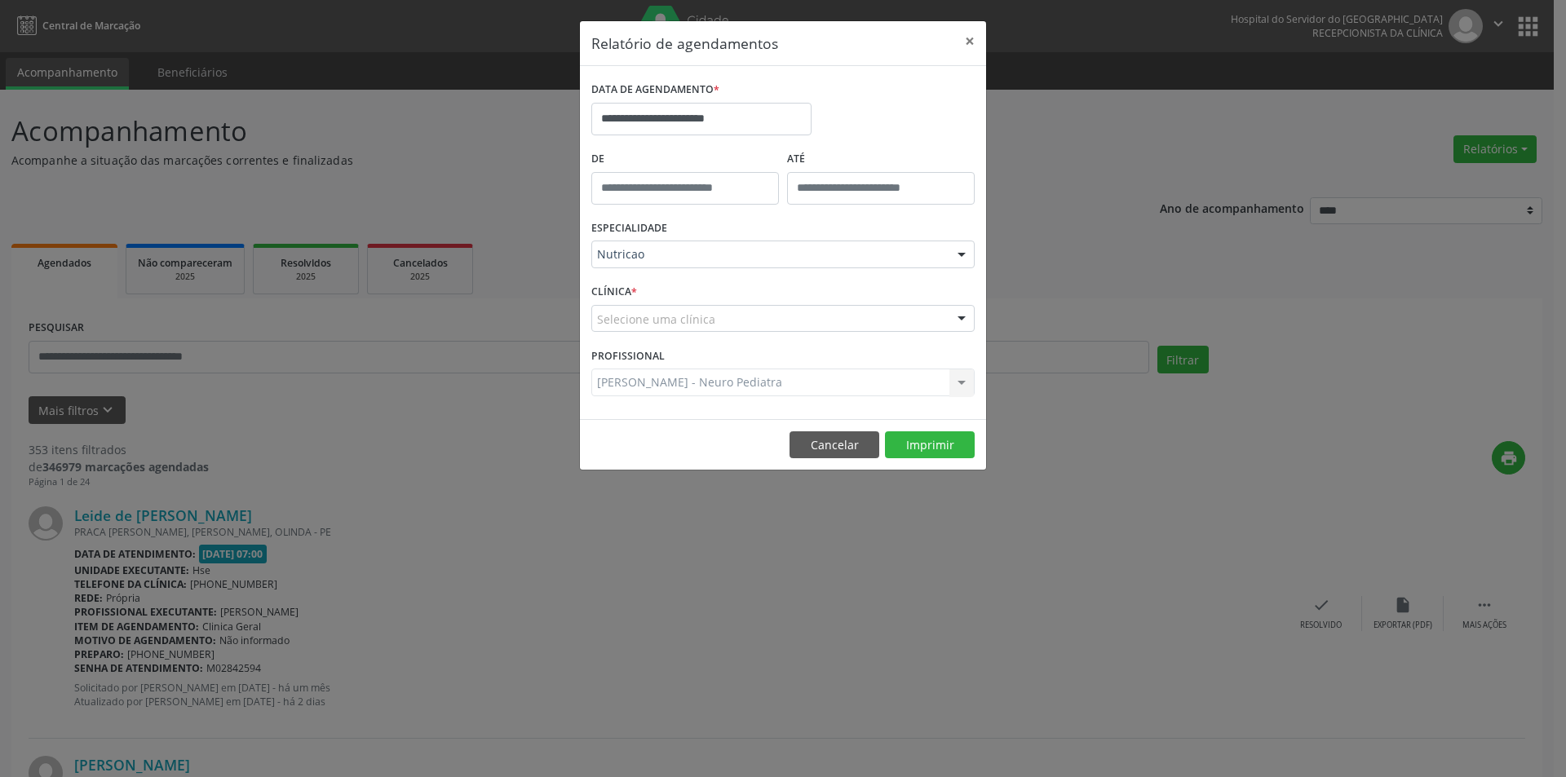
click at [966, 316] on div at bounding box center [961, 320] width 24 height 28
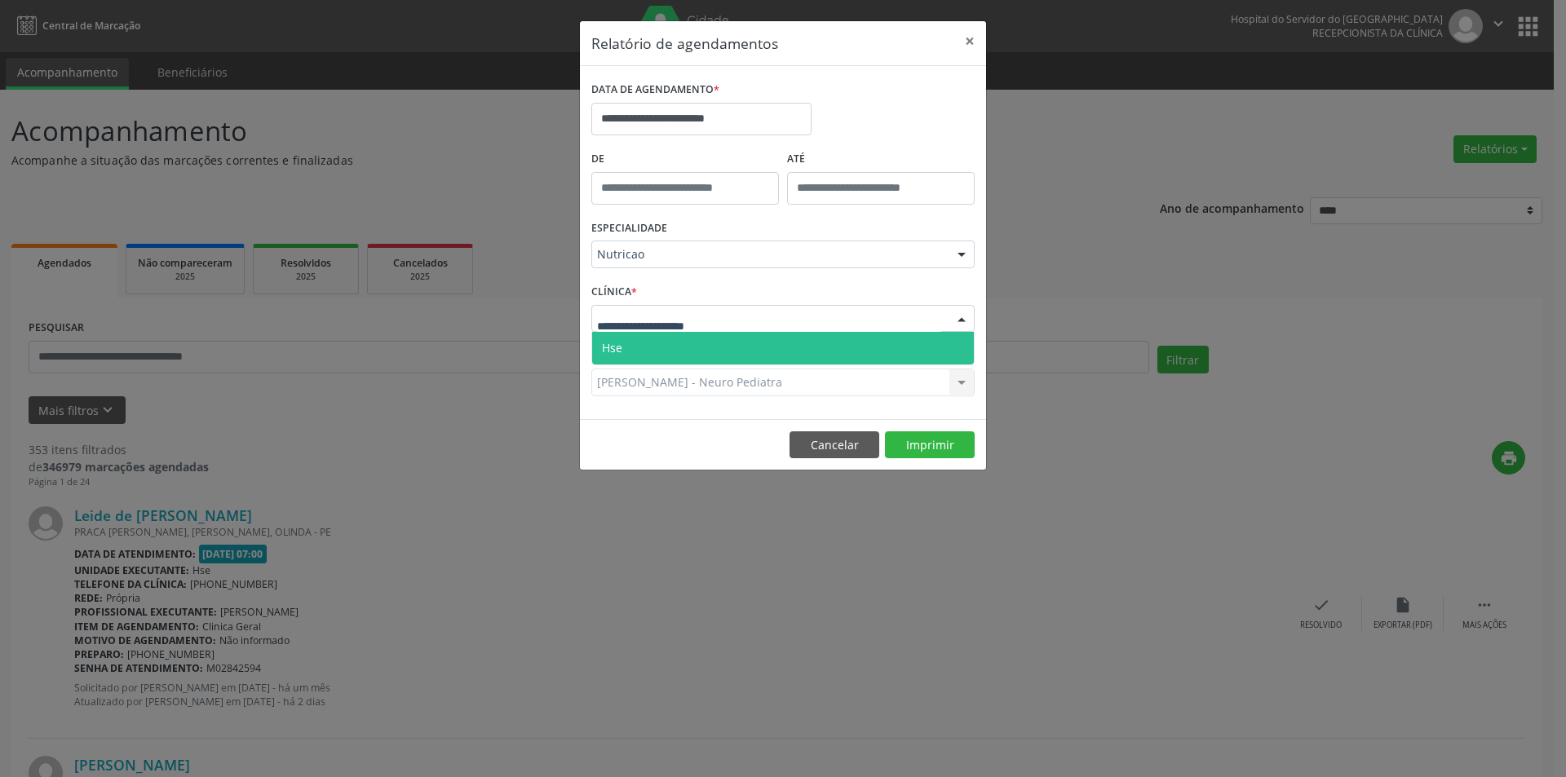
click at [822, 352] on span "Hse" at bounding box center [783, 348] width 382 height 33
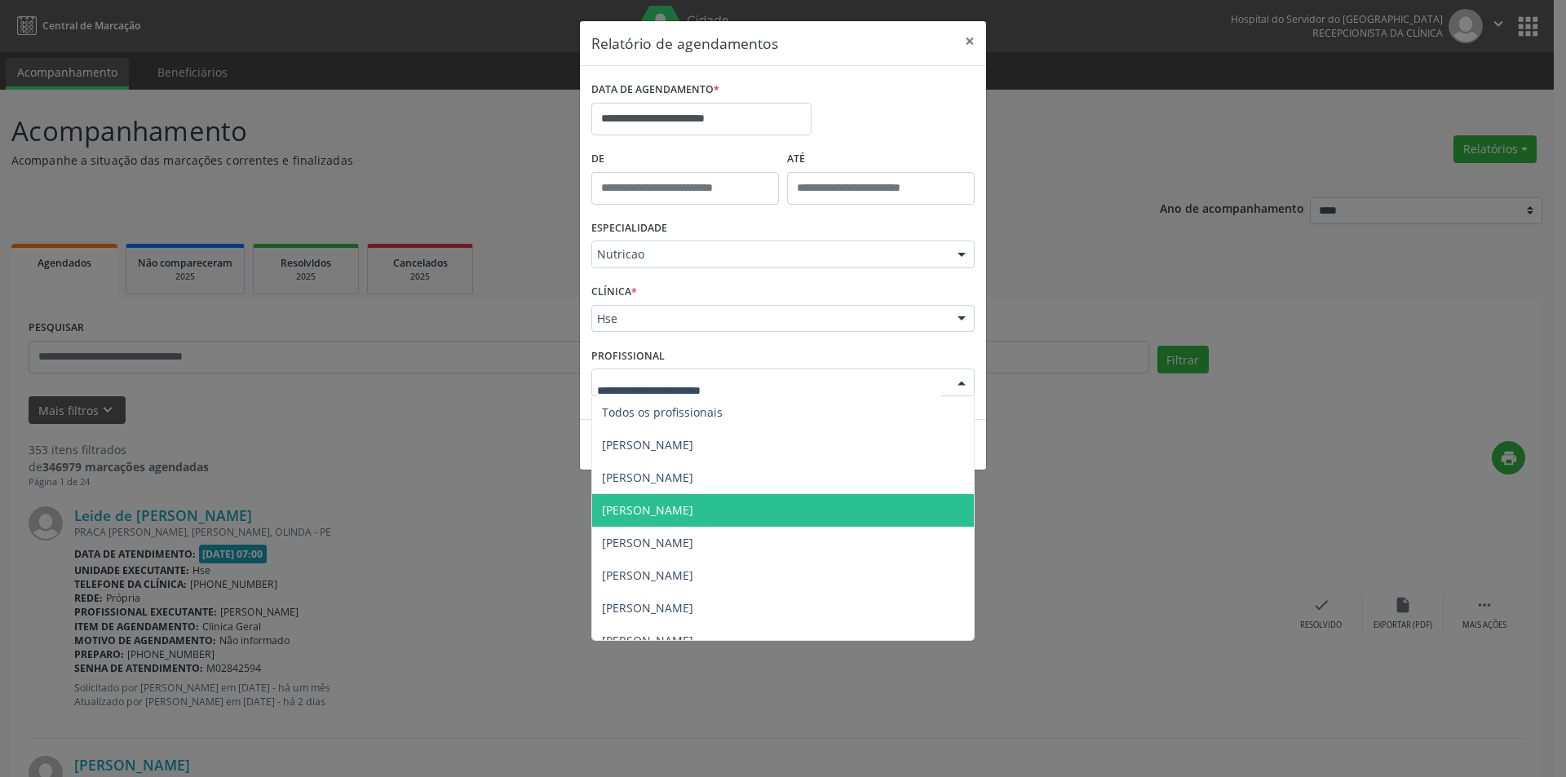
click at [803, 381] on div at bounding box center [782, 383] width 383 height 28
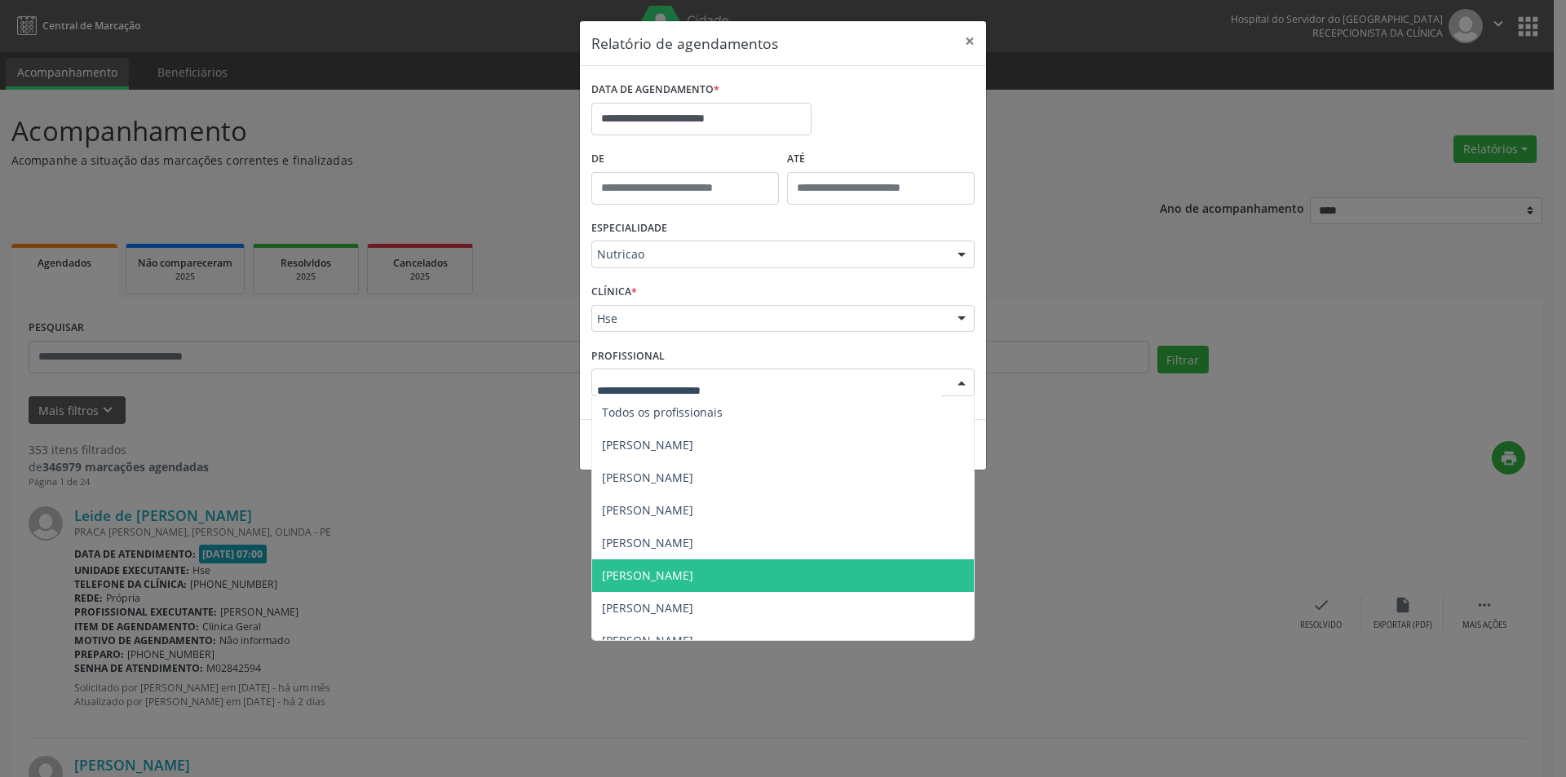
click at [732, 565] on span "[PERSON_NAME]" at bounding box center [783, 576] width 382 height 33
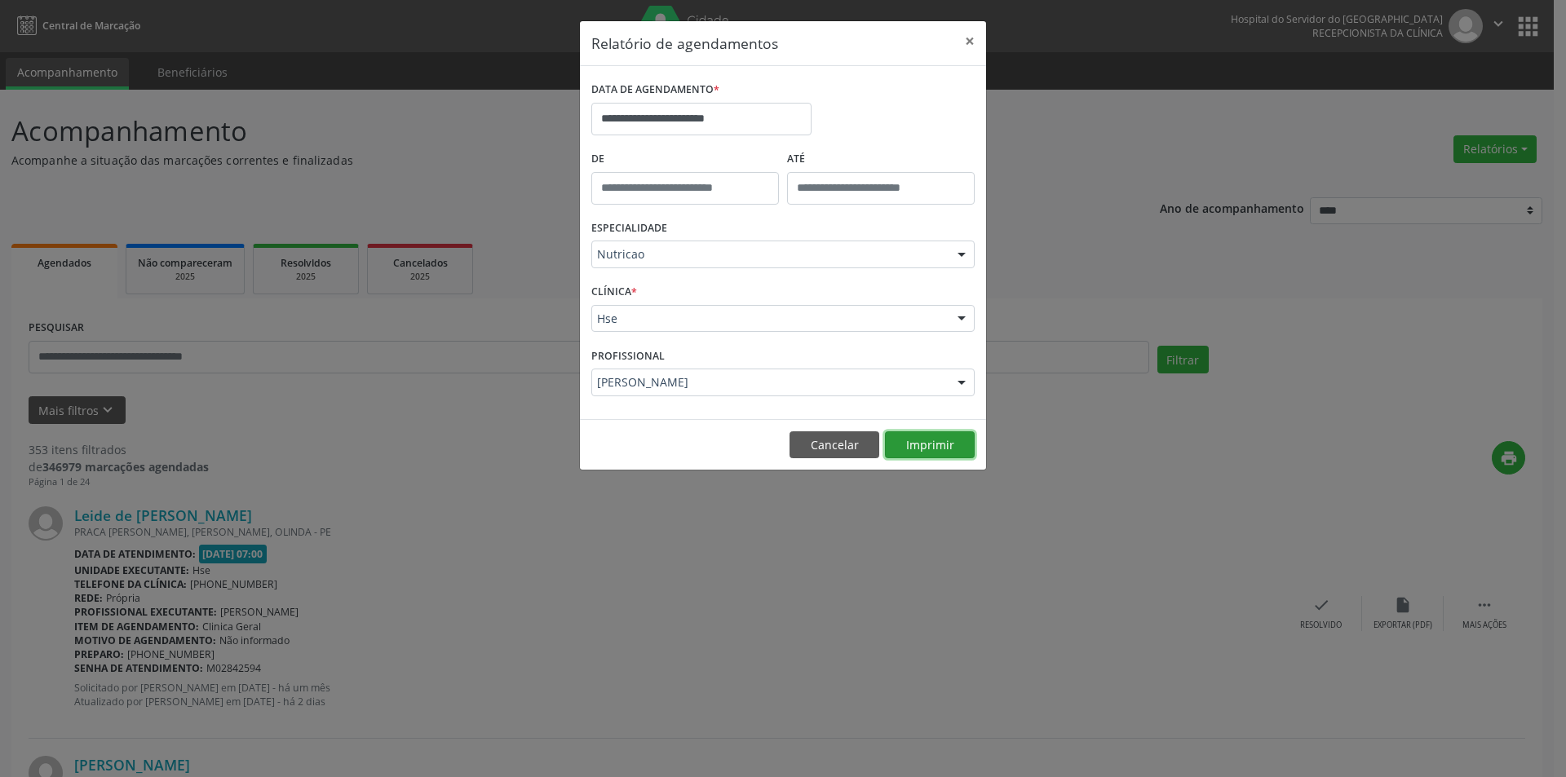
click at [923, 440] on button "Imprimir" at bounding box center [930, 446] width 90 height 28
click at [834, 442] on button "Cancelar" at bounding box center [835, 446] width 90 height 28
